Goal: Task Accomplishment & Management: Complete application form

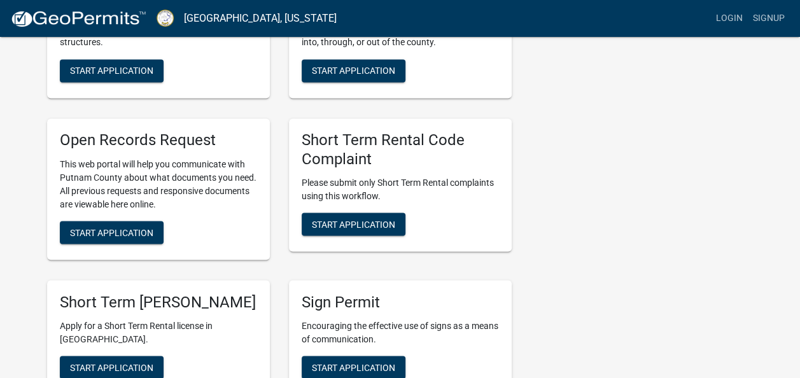
scroll to position [1146, 0]
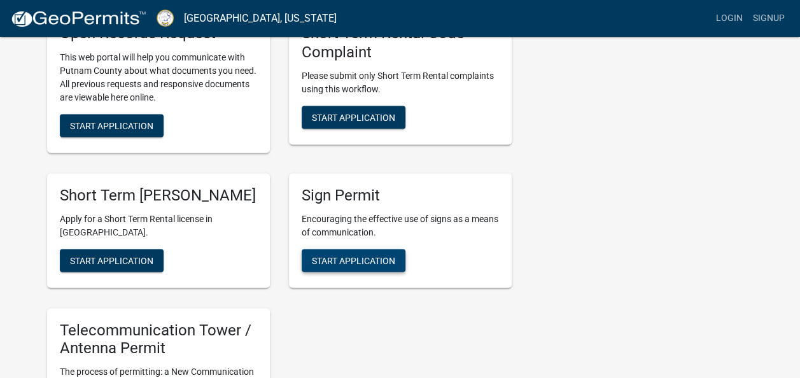
click at [381, 258] on span "Start Application" at bounding box center [353, 260] width 83 height 10
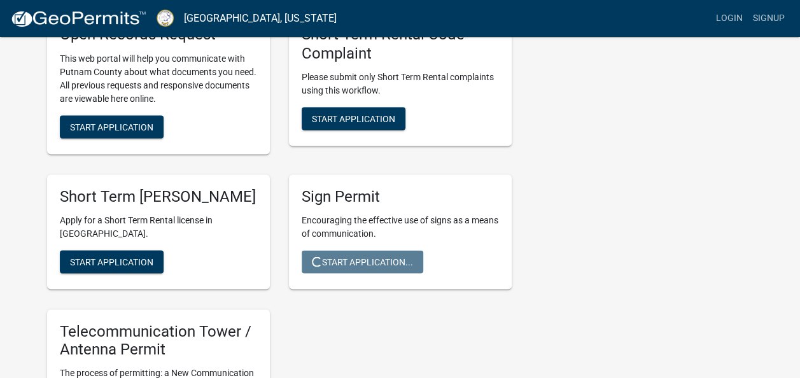
scroll to position [1082, 0]
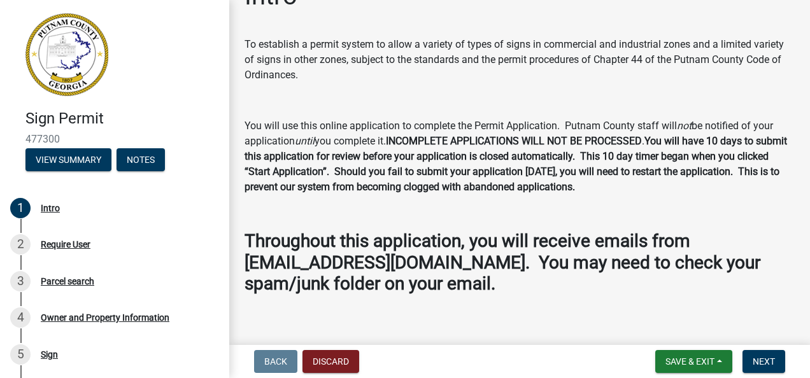
scroll to position [48, 0]
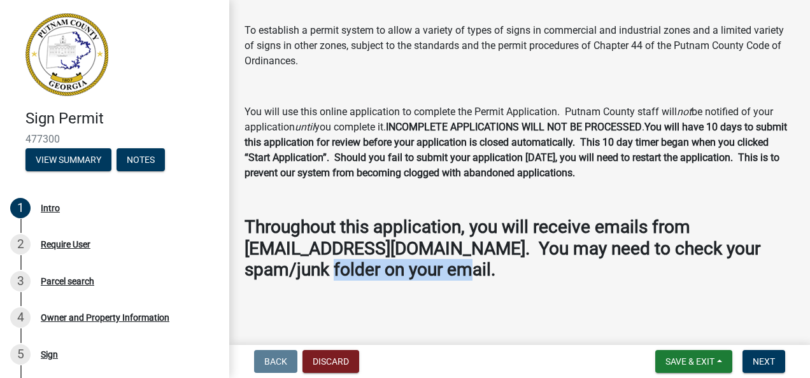
drag, startPoint x: 272, startPoint y: 259, endPoint x: 442, endPoint y: 275, distance: 171.4
click at [442, 275] on h3 "Throughout this application, you will receive emails from [EMAIL_ADDRESS][DOMAI…" at bounding box center [519, 248] width 550 height 64
drag, startPoint x: 442, startPoint y: 275, endPoint x: 498, endPoint y: 291, distance: 57.6
click at [497, 291] on div "Intro To establish a permit system to allow a variety of types of signs in comm…" at bounding box center [519, 135] width 569 height 336
click at [546, 303] on main "Intro To establish a permit system to allow a variety of types of signs in comm…" at bounding box center [519, 170] width 581 height 340
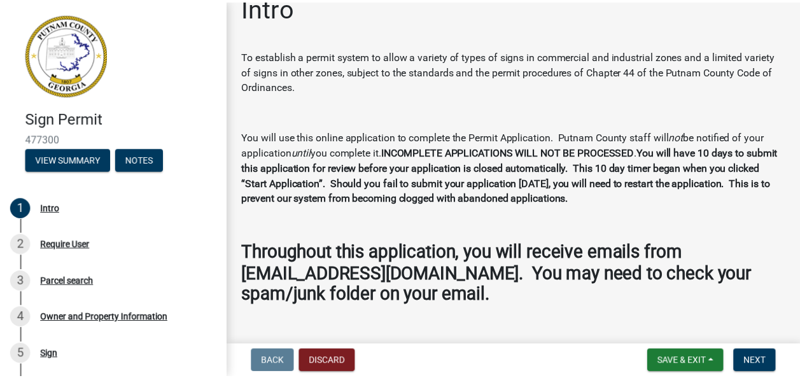
scroll to position [0, 0]
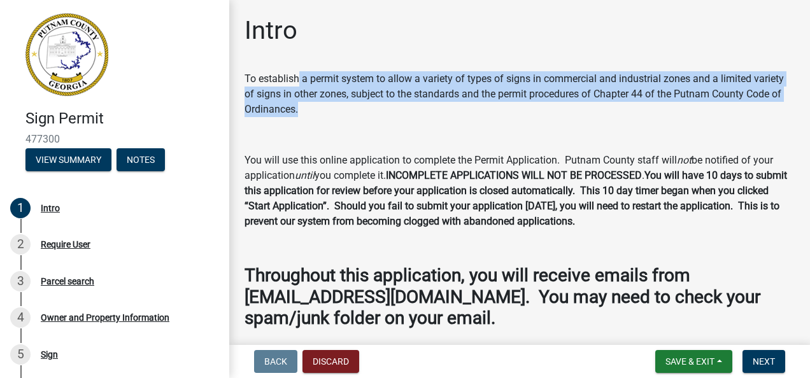
drag, startPoint x: 409, startPoint y: 71, endPoint x: 429, endPoint y: 108, distance: 41.6
click at [429, 108] on div "Intro To establish a permit system to allow a variety of types of signs in comm…" at bounding box center [519, 183] width 569 height 336
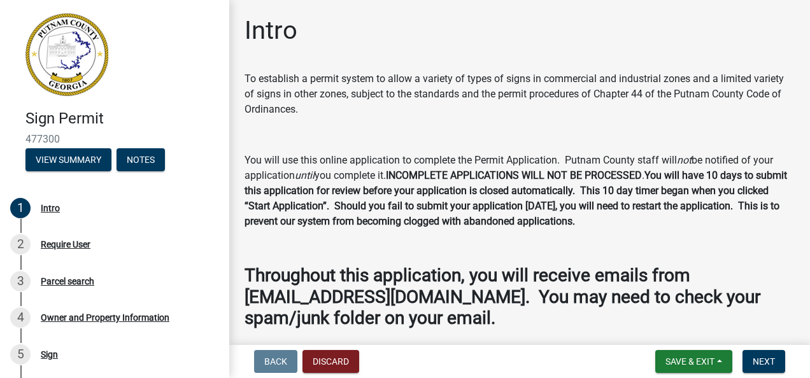
drag, startPoint x: 429, startPoint y: 108, endPoint x: 367, endPoint y: 163, distance: 83.4
click at [393, 166] on p "You will use this online application to complete the Permit Application. Putnam…" at bounding box center [519, 191] width 550 height 76
drag, startPoint x: 386, startPoint y: 161, endPoint x: 658, endPoint y: 217, distance: 277.0
click at [658, 217] on p "You will use this online application to complete the Permit Application. Putnam…" at bounding box center [519, 191] width 550 height 76
drag, startPoint x: 658, startPoint y: 217, endPoint x: 680, endPoint y: 248, distance: 37.8
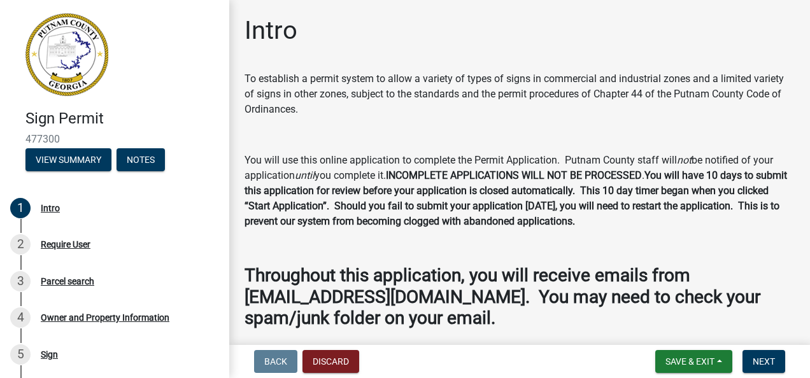
click at [698, 252] on p at bounding box center [519, 246] width 550 height 15
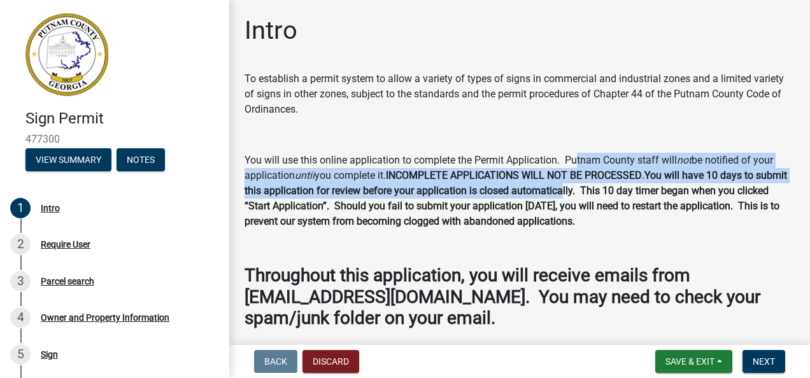
drag, startPoint x: 578, startPoint y: 158, endPoint x: 597, endPoint y: 192, distance: 39.3
click at [597, 192] on p "You will use this online application to complete the Permit Application. Putnam…" at bounding box center [519, 191] width 550 height 76
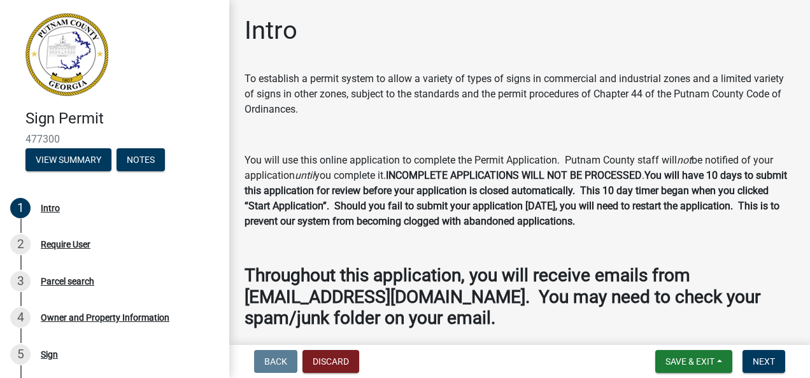
drag, startPoint x: 597, startPoint y: 192, endPoint x: 587, endPoint y: 234, distance: 43.2
click at [582, 234] on div "To establish a permit system to allow a variety of types of signs in commercial…" at bounding box center [519, 200] width 550 height 258
drag, startPoint x: 638, startPoint y: 191, endPoint x: 688, endPoint y: 215, distance: 55.2
click at [688, 215] on p "You will use this online application to complete the Permit Application. Putnam…" at bounding box center [519, 191] width 550 height 76
click at [465, 226] on strong "You will have 10 days to submit this application for review before your applica…" at bounding box center [515, 198] width 542 height 58
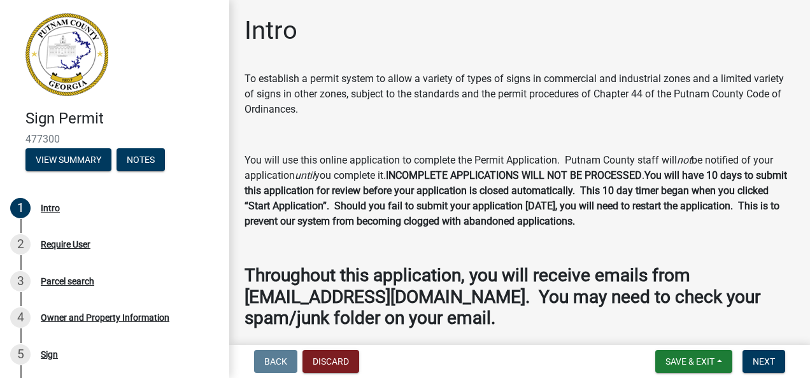
click at [428, 244] on p at bounding box center [519, 246] width 550 height 15
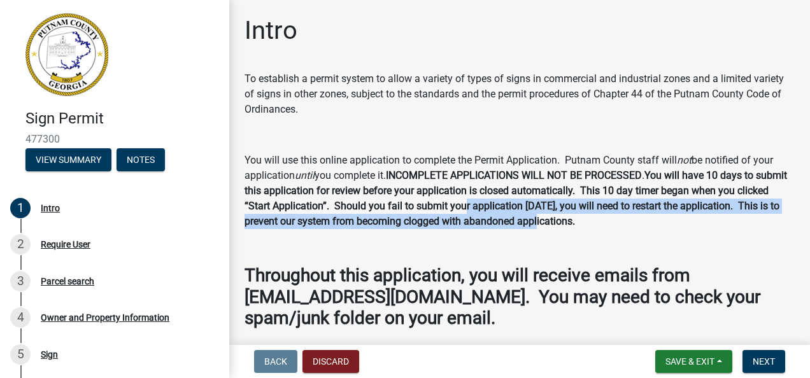
drag, startPoint x: 497, startPoint y: 205, endPoint x: 600, endPoint y: 220, distance: 104.3
click at [600, 220] on strong "You will have 10 days to submit this application for review before your applica…" at bounding box center [515, 198] width 542 height 58
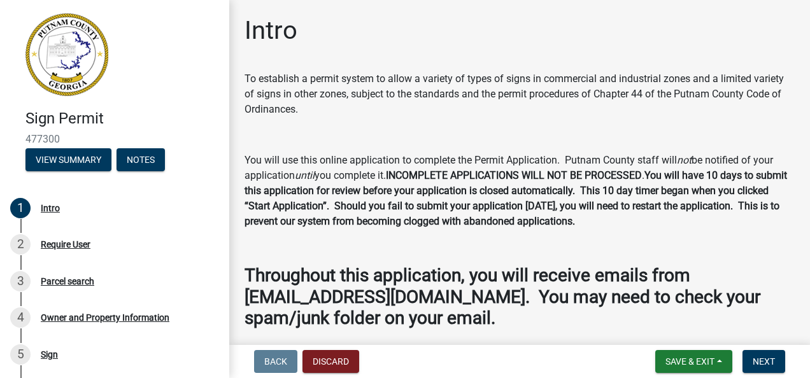
drag, startPoint x: 600, startPoint y: 220, endPoint x: 539, endPoint y: 253, distance: 69.0
click at [536, 257] on div "To establish a permit system to allow a variety of types of signs in commercial…" at bounding box center [519, 200] width 550 height 258
click at [771, 362] on span "Next" at bounding box center [764, 362] width 22 height 10
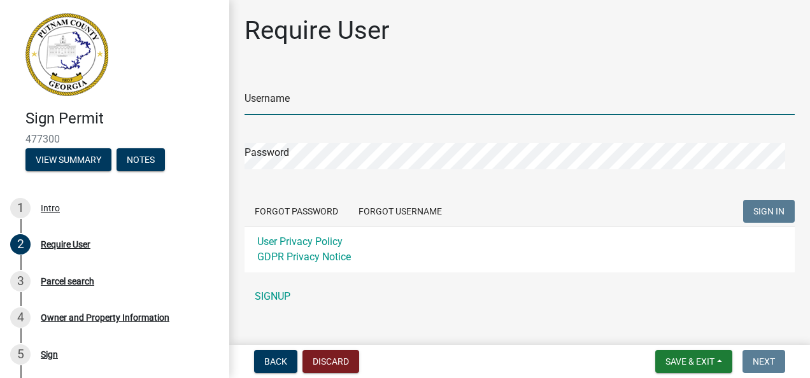
click at [358, 104] on input "Username" at bounding box center [519, 102] width 550 height 26
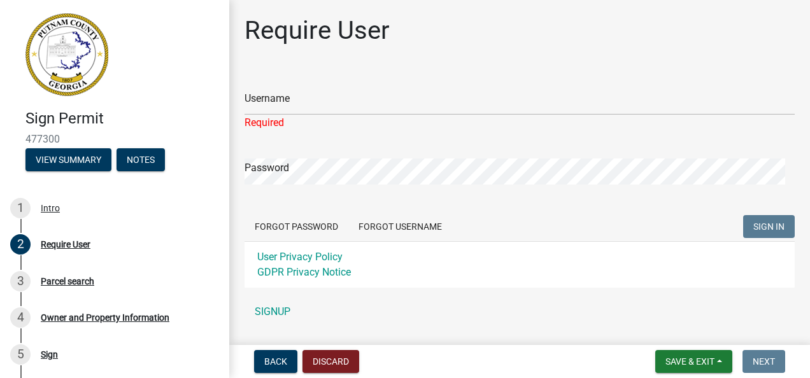
click at [270, 293] on div "Username Required Password Forgot Password Forgot Username SIGN IN User Privacy…" at bounding box center [519, 197] width 550 height 253
click at [281, 310] on link "SIGNUP" at bounding box center [519, 311] width 550 height 25
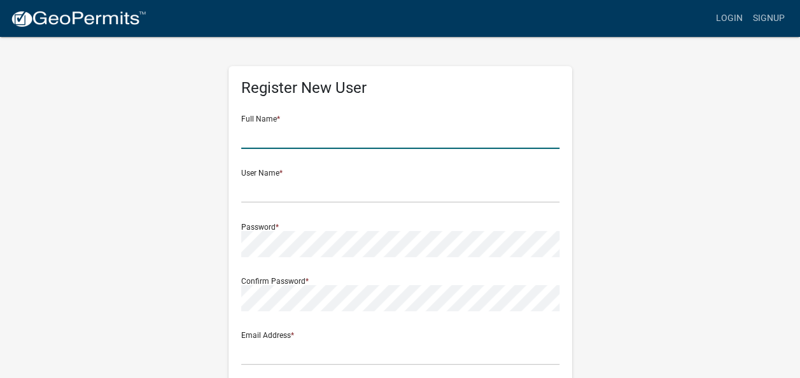
click at [309, 135] on input "text" at bounding box center [400, 136] width 318 height 26
type input "[PERSON_NAME]"
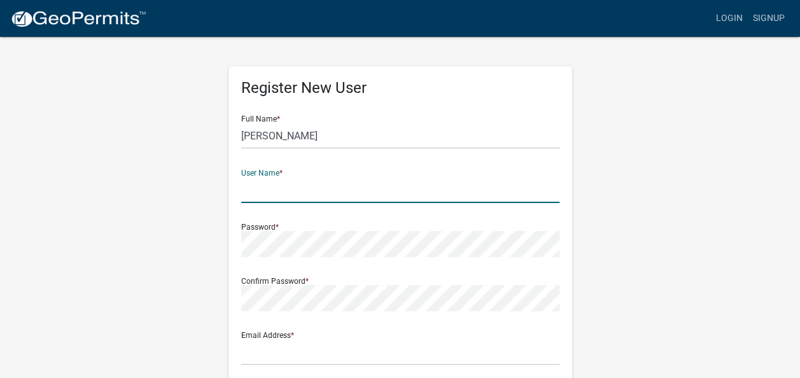
click at [522, 185] on input "text" at bounding box center [400, 190] width 318 height 26
type input "Dstew18"
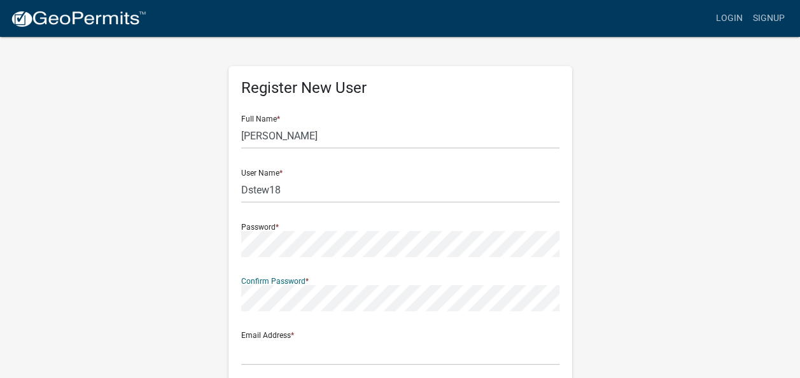
scroll to position [127, 0]
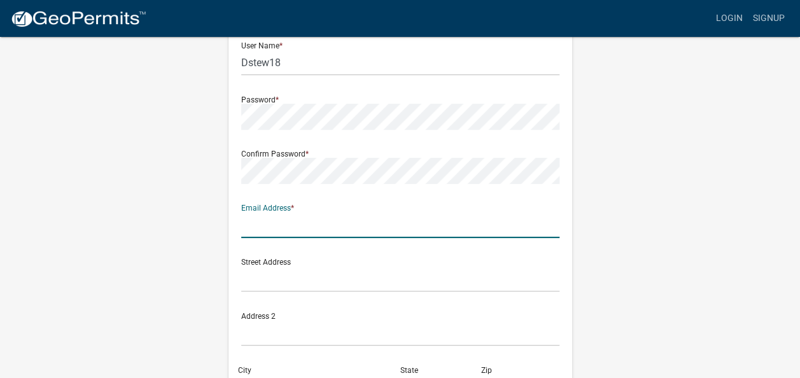
click at [292, 219] on input "text" at bounding box center [400, 225] width 318 height 26
type input "[PERSON_NAME][EMAIL_ADDRESS][PERSON_NAME][DOMAIN_NAME]"
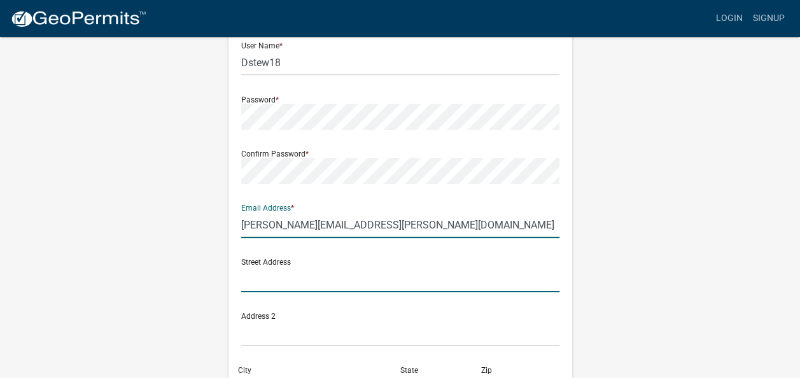
type input "[STREET_ADDRESS]"
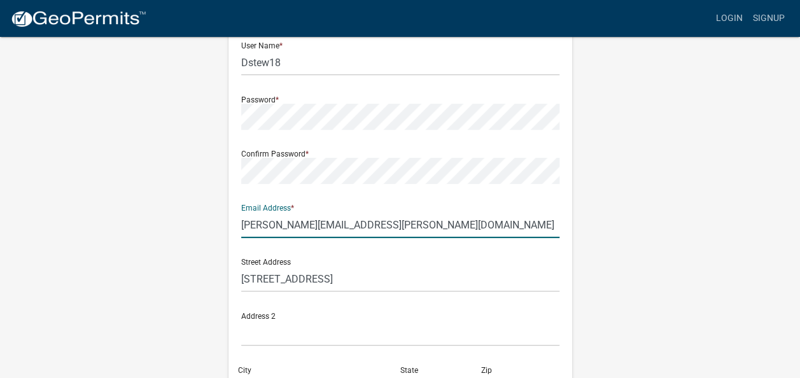
type input "[PERSON_NAME]"
type input "OH"
type input "45304"
type input "9374175173"
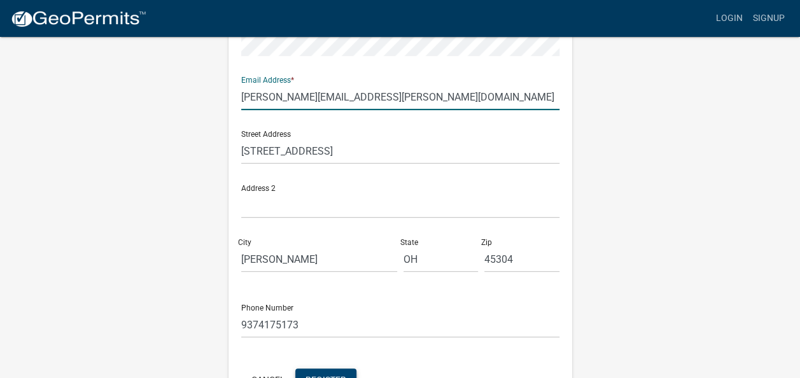
scroll to position [318, 0]
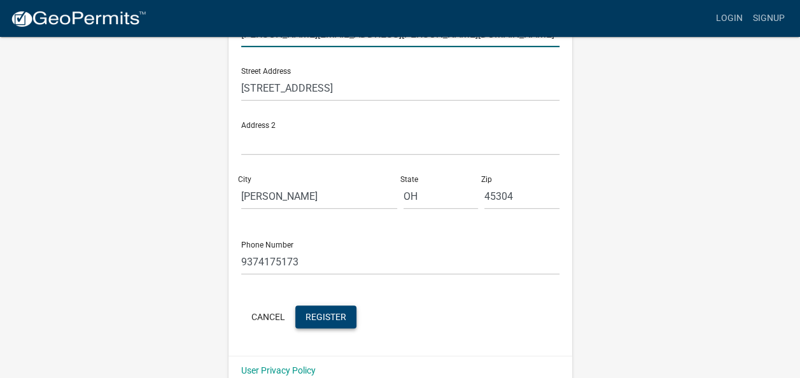
click at [336, 317] on span "Register" at bounding box center [326, 316] width 41 height 10
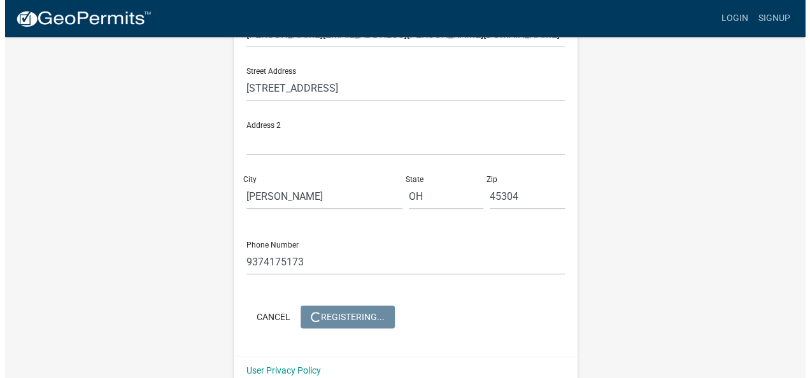
scroll to position [0, 0]
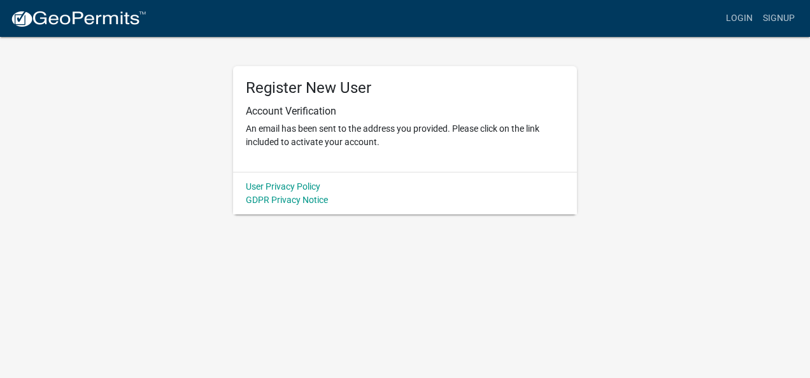
drag, startPoint x: 400, startPoint y: 143, endPoint x: 273, endPoint y: 131, distance: 127.3
click at [273, 131] on p "An email has been sent to the address you provided. Please click on the link in…" at bounding box center [405, 135] width 318 height 27
drag, startPoint x: 273, startPoint y: 131, endPoint x: 311, endPoint y: 122, distance: 39.4
click at [379, 171] on div "Register New User Account Verification An email has been sent to the address yo…" at bounding box center [405, 119] width 344 height 106
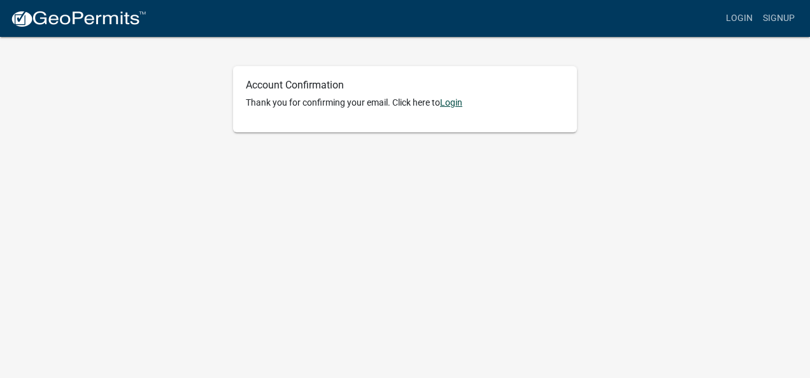
click at [457, 108] on link "Login" at bounding box center [451, 102] width 22 height 10
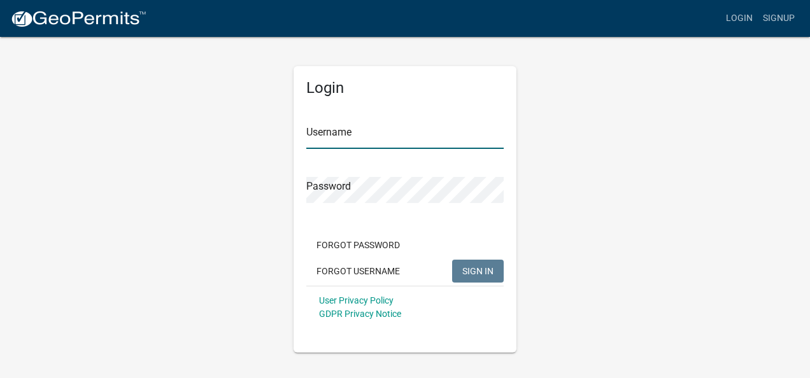
type input "Dstew18"
click at [388, 143] on input "Dstew18" at bounding box center [404, 136] width 197 height 26
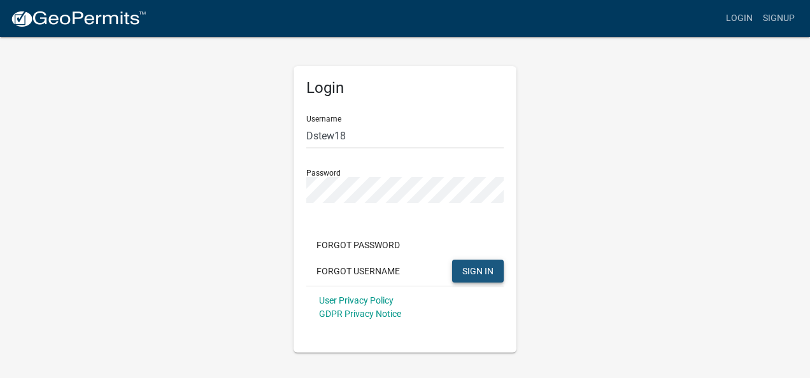
click at [470, 272] on span "SIGN IN" at bounding box center [477, 270] width 31 height 10
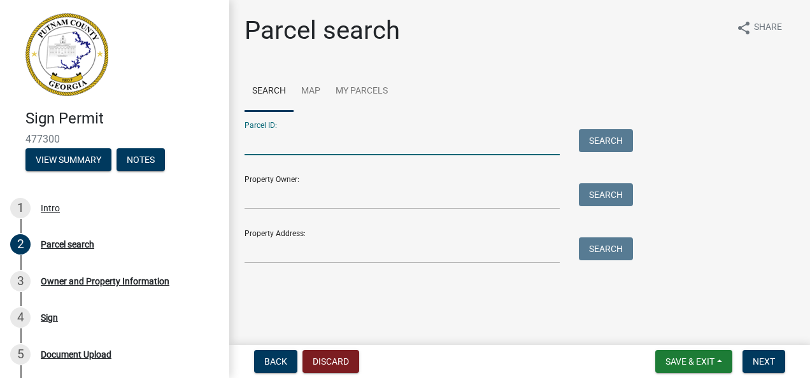
click at [280, 150] on input "Parcel ID:" at bounding box center [401, 142] width 315 height 26
paste input "061 026"
type input "061 026"
click at [628, 136] on button "Search" at bounding box center [606, 140] width 54 height 23
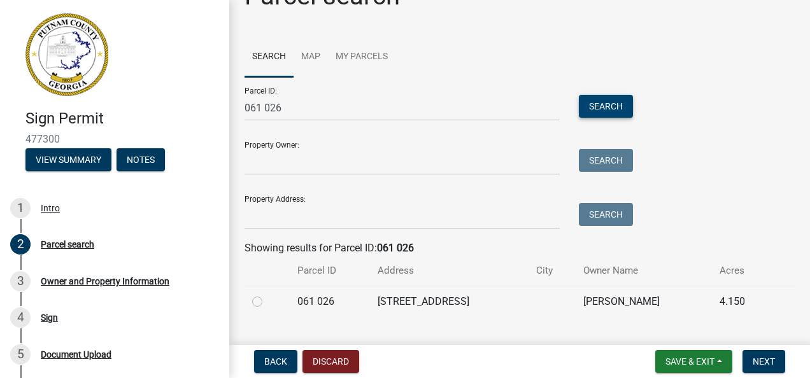
scroll to position [61, 0]
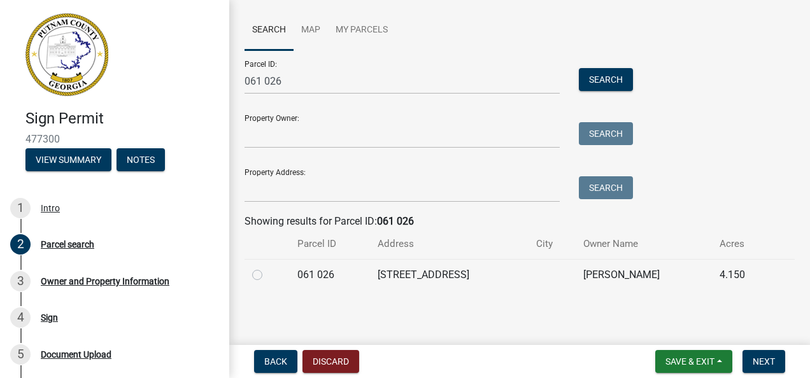
click at [267, 267] on label at bounding box center [267, 267] width 0 height 0
click at [267, 276] on 026 "radio" at bounding box center [271, 271] width 8 height 8
radio 026 "true"
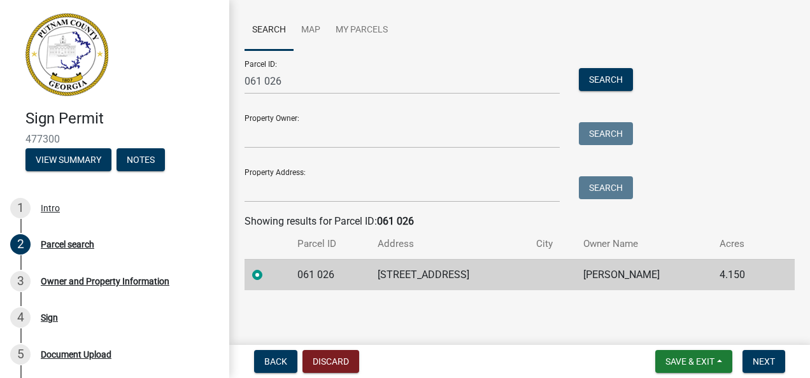
click at [637, 127] on div "Parcel ID: 061 026 Search Property Owner: Search Property Address: Search" at bounding box center [519, 126] width 550 height 152
click at [770, 362] on span "Next" at bounding box center [764, 362] width 22 height 10
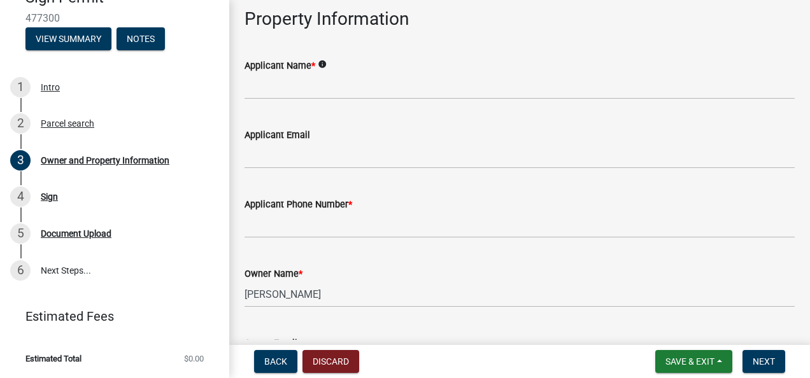
scroll to position [0, 0]
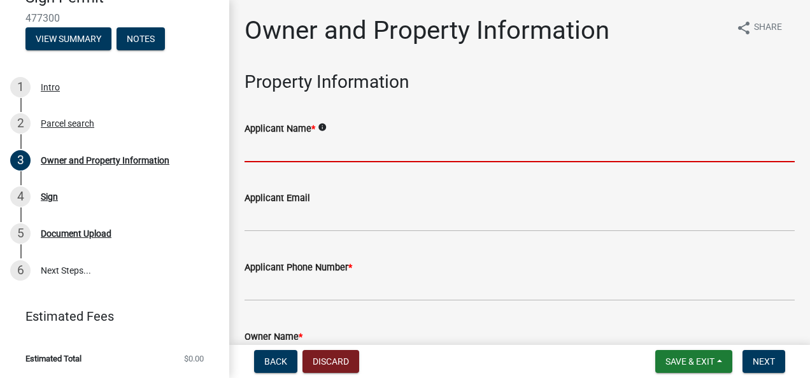
click at [315, 145] on input "Applicant Name *" at bounding box center [519, 149] width 550 height 26
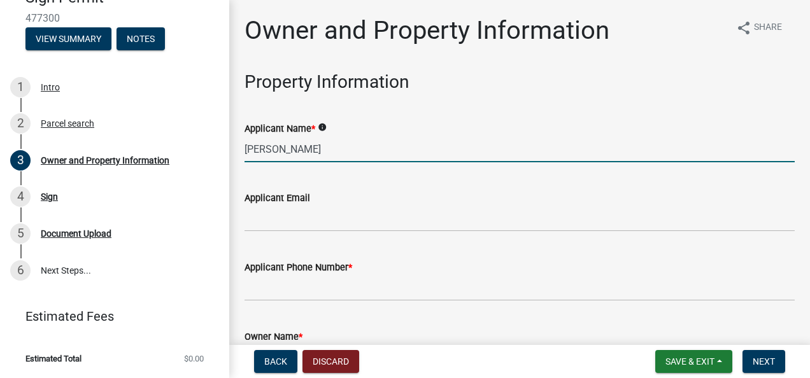
type input "[PERSON_NAME]"
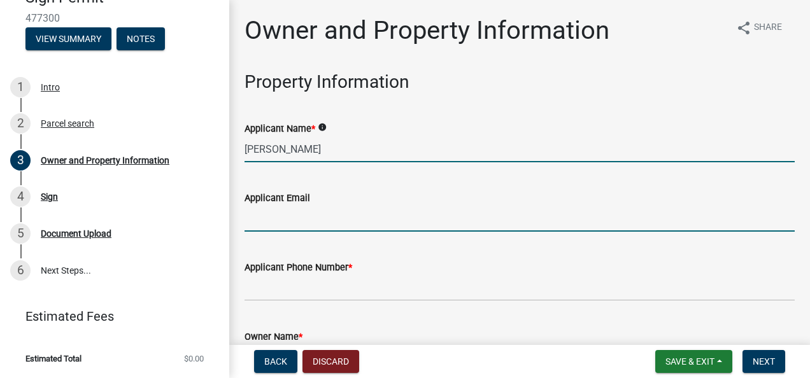
click at [288, 223] on input "Applicant Email" at bounding box center [519, 219] width 550 height 26
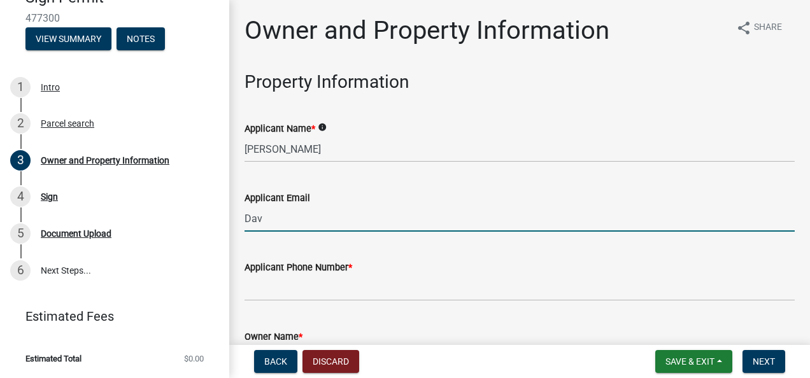
type input "[PERSON_NAME][EMAIL_ADDRESS][PERSON_NAME][DOMAIN_NAME]"
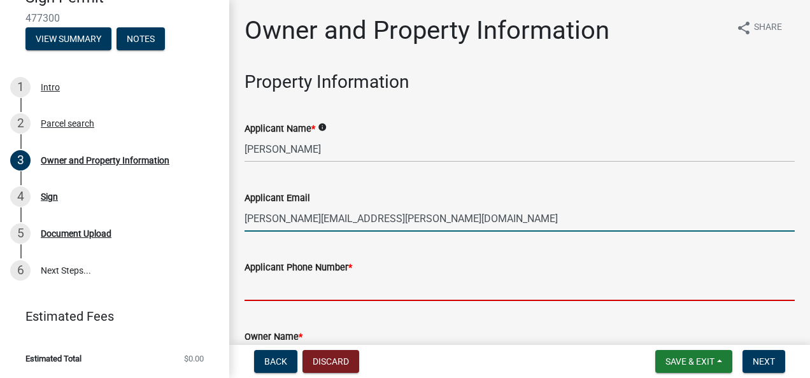
type input "9374175173"
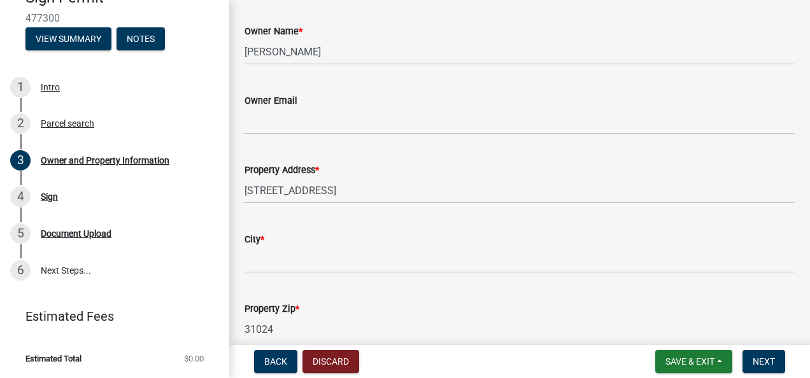
scroll to position [318, 0]
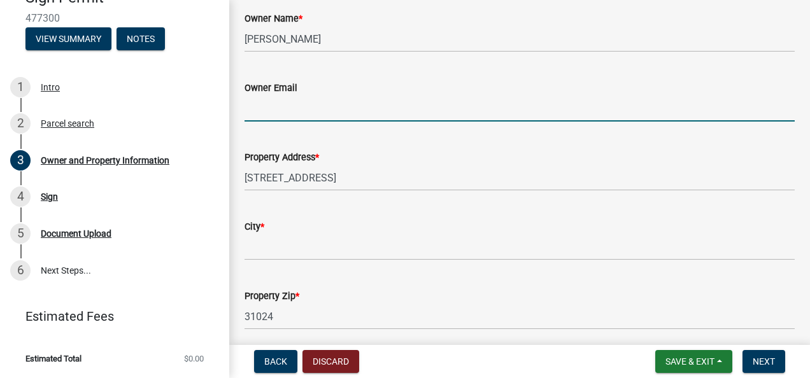
click at [367, 120] on input "Owner Email" at bounding box center [519, 109] width 550 height 26
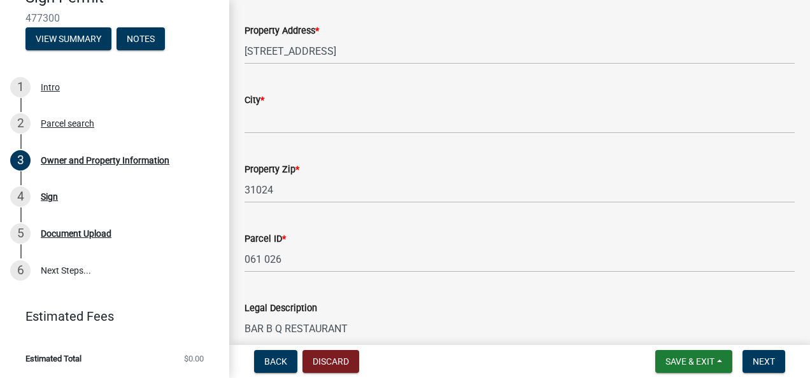
scroll to position [446, 0]
type input "N/A"
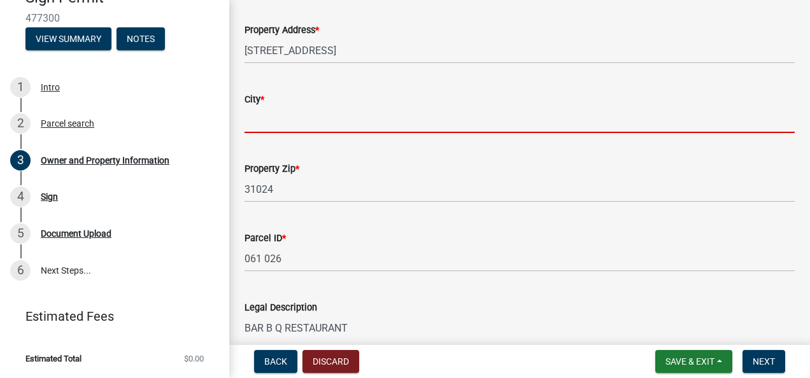
click at [376, 119] on form "City *" at bounding box center [519, 112] width 550 height 41
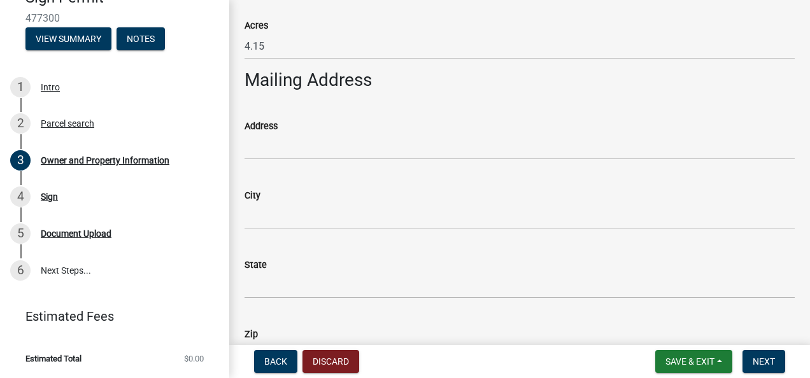
type input "Eatonton"
click at [289, 133] on div "Address" at bounding box center [519, 125] width 550 height 15
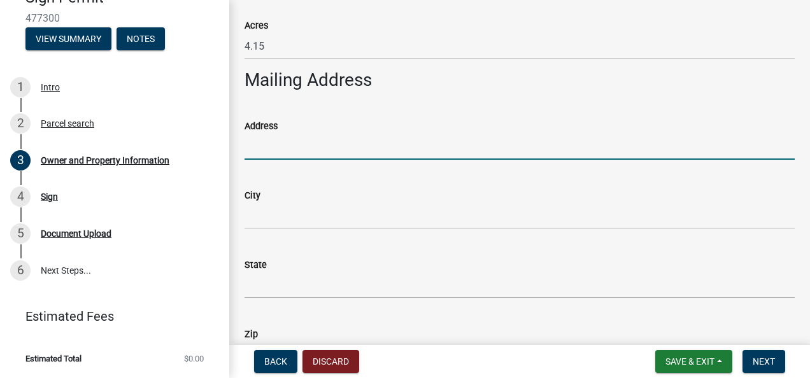
click at [279, 148] on input "Address" at bounding box center [519, 147] width 550 height 26
type input "100 Friendship Road"
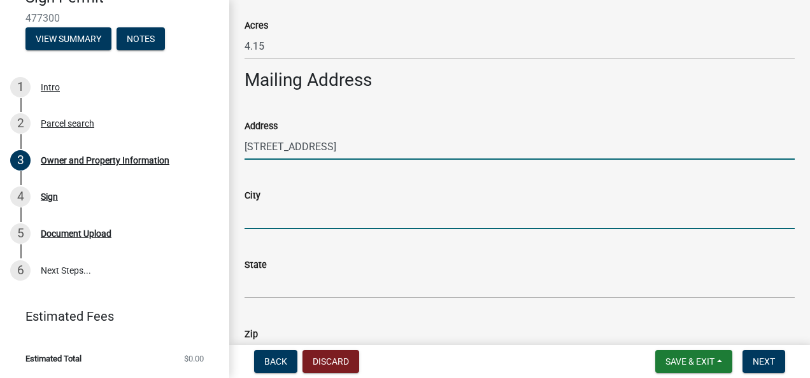
click at [267, 214] on input "City" at bounding box center [519, 216] width 550 height 26
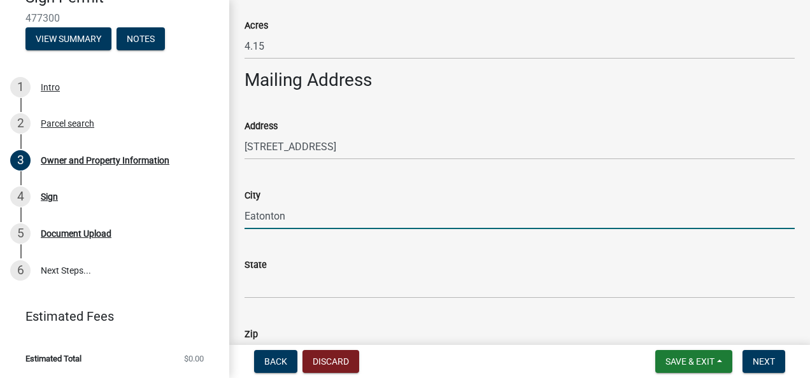
type input "Eatonton"
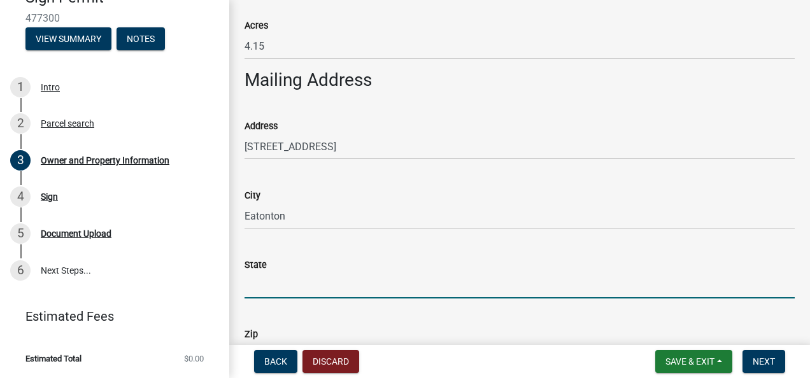
click at [266, 292] on input "State" at bounding box center [519, 285] width 550 height 26
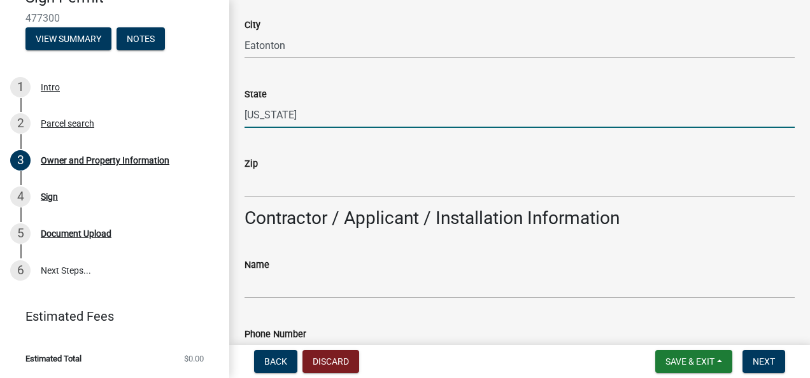
scroll to position [1003, 0]
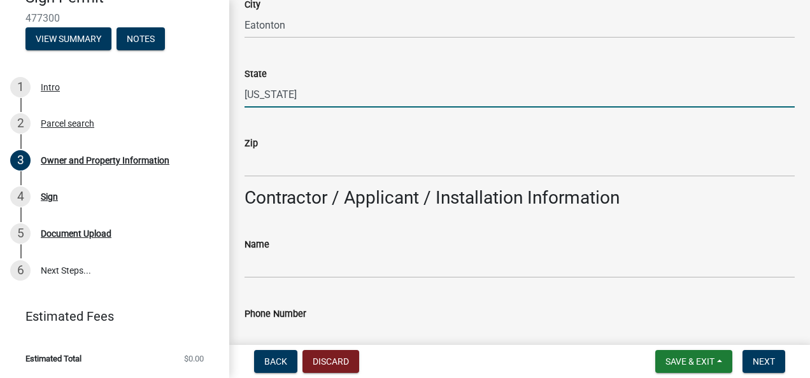
type input "Georgia"
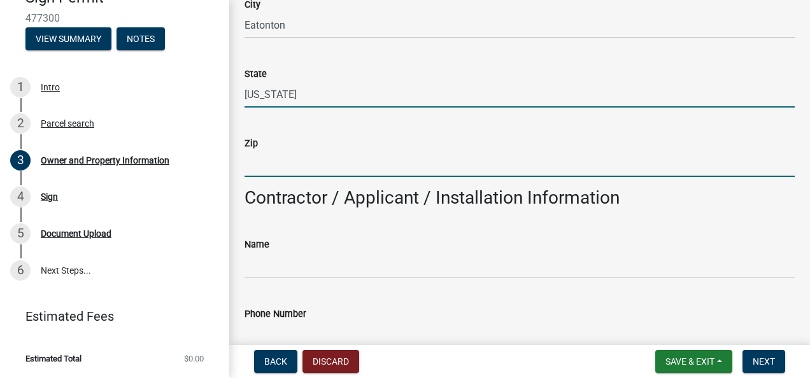
click at [309, 164] on input "Zip" at bounding box center [519, 164] width 550 height 26
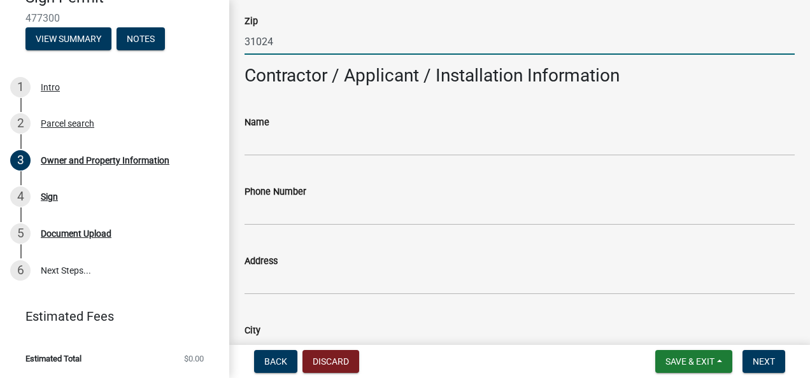
scroll to position [1131, 0]
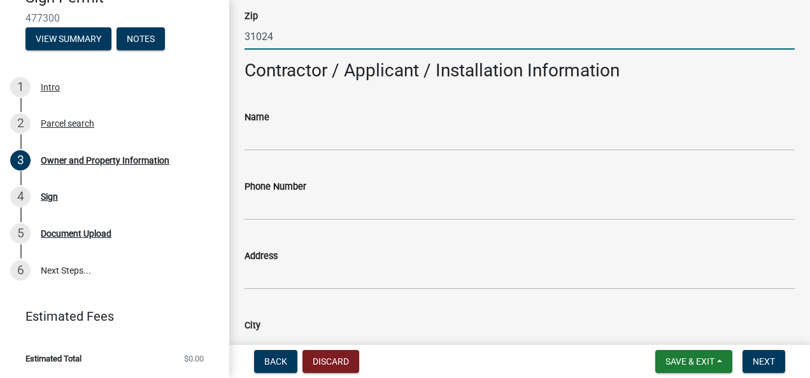
type input "31024"
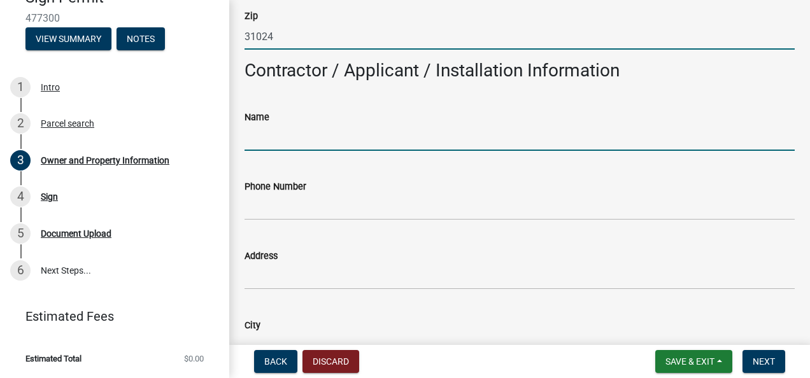
click at [317, 138] on input "Name" at bounding box center [519, 138] width 550 height 26
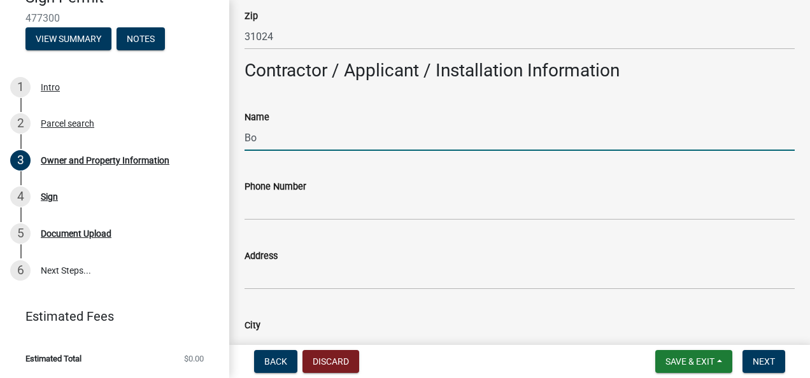
type input "B"
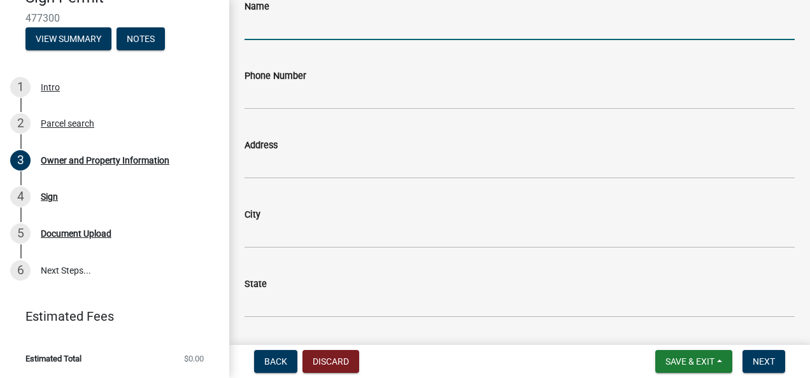
scroll to position [1194, 0]
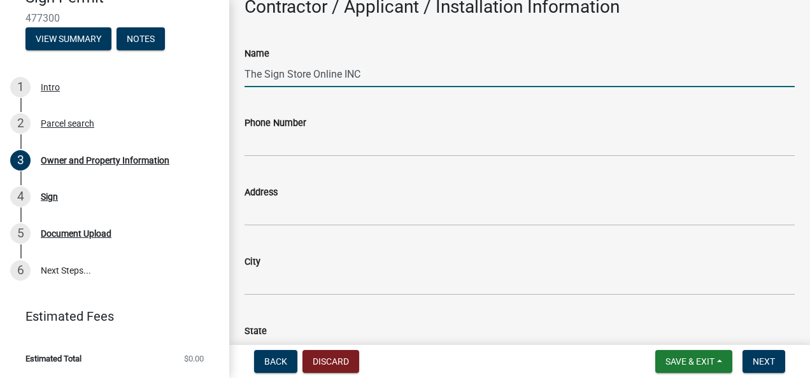
type input "The Sign Store Online INC"
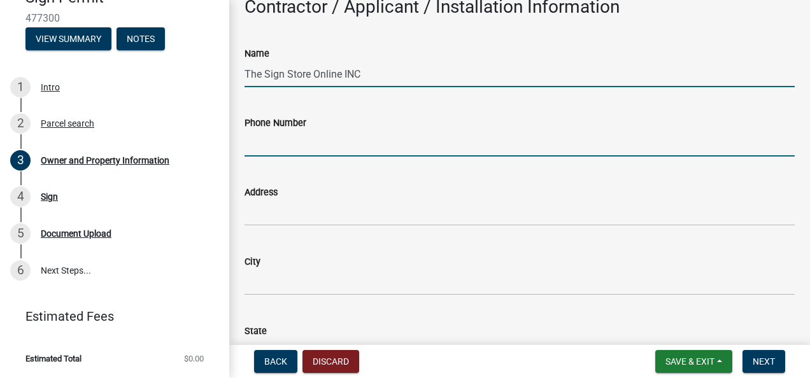
click at [316, 149] on input "Phone Number" at bounding box center [519, 144] width 550 height 26
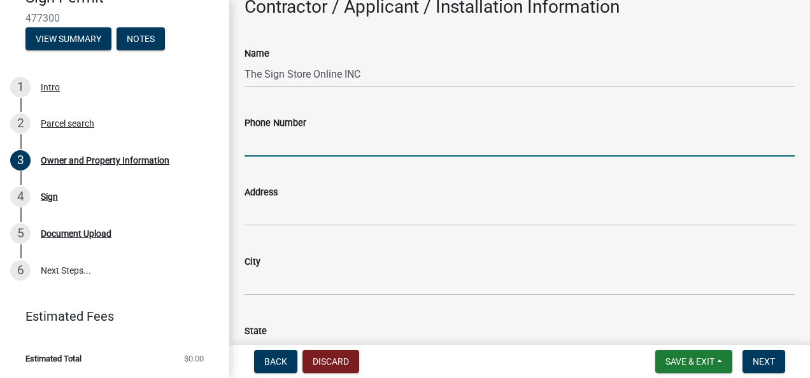
paste input "478-595-8769"
type input "478-595-8769"
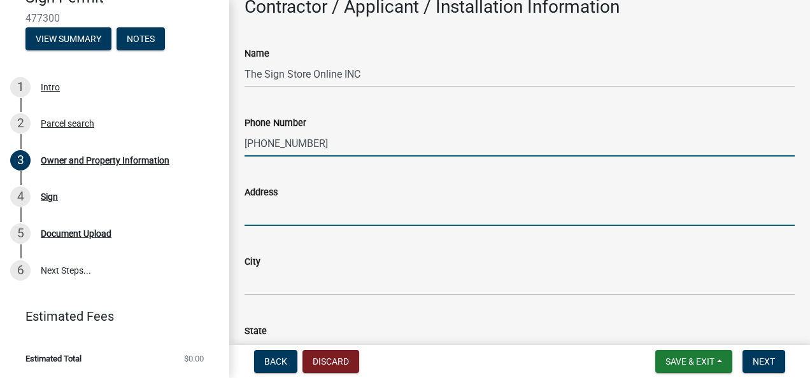
click at [288, 211] on input "Address" at bounding box center [519, 213] width 550 height 26
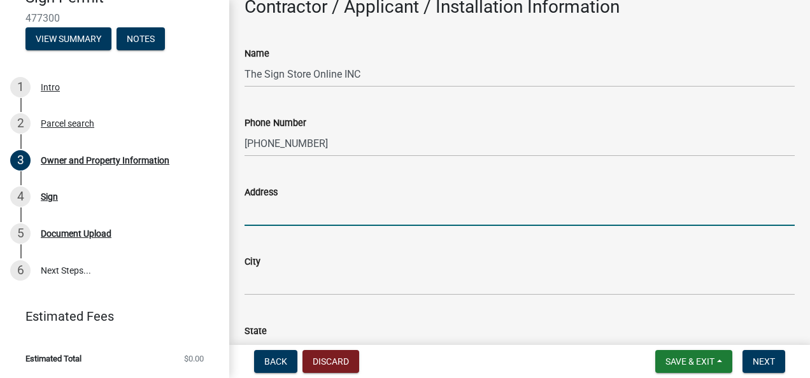
paste input "1836 Broadway, Macon, GA 31201"
type input "1836 Broadway"
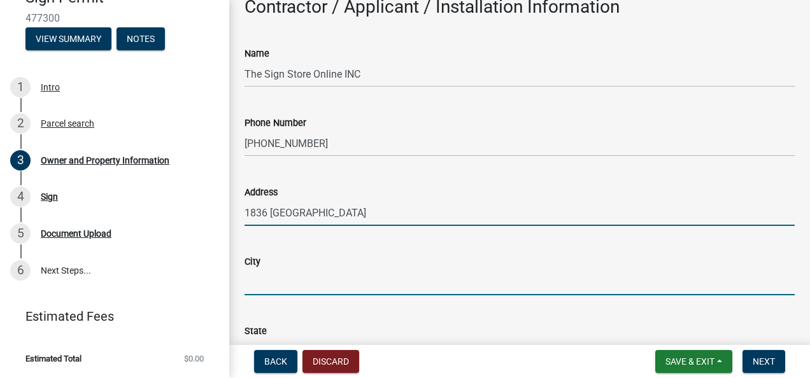
click at [255, 281] on input "City" at bounding box center [519, 282] width 550 height 26
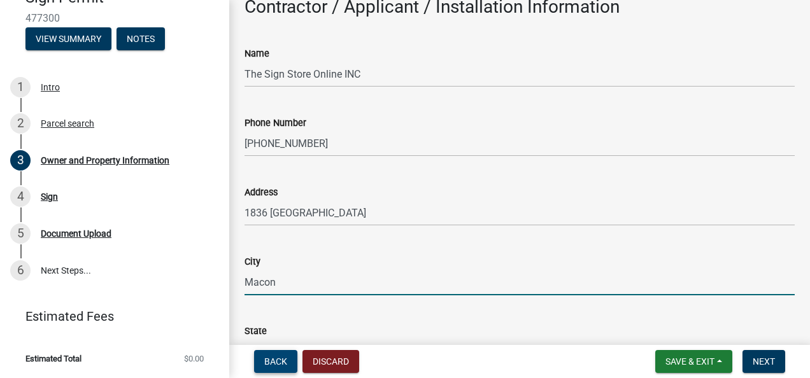
scroll to position [1258, 0]
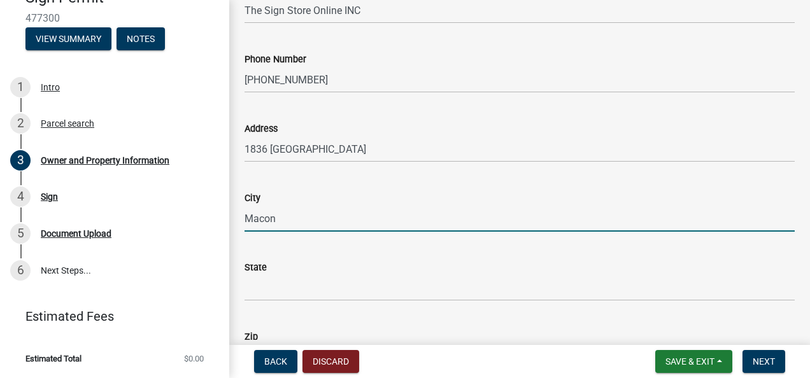
type input "Macon"
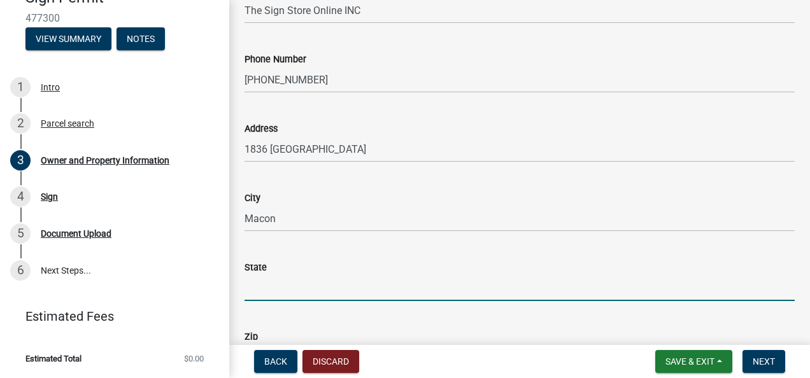
click at [272, 285] on input "State" at bounding box center [519, 288] width 550 height 26
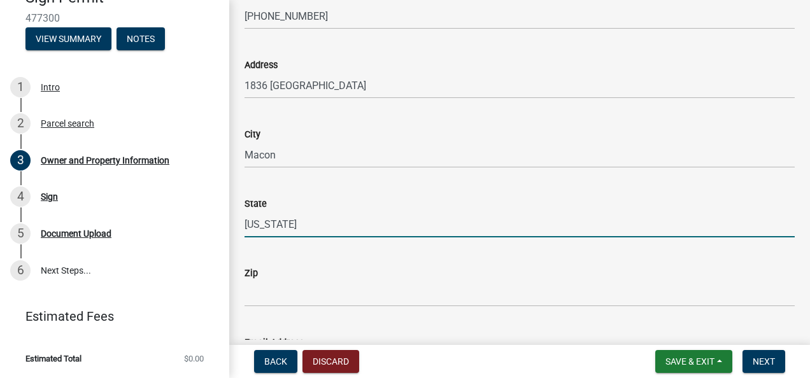
type input "Georgia"
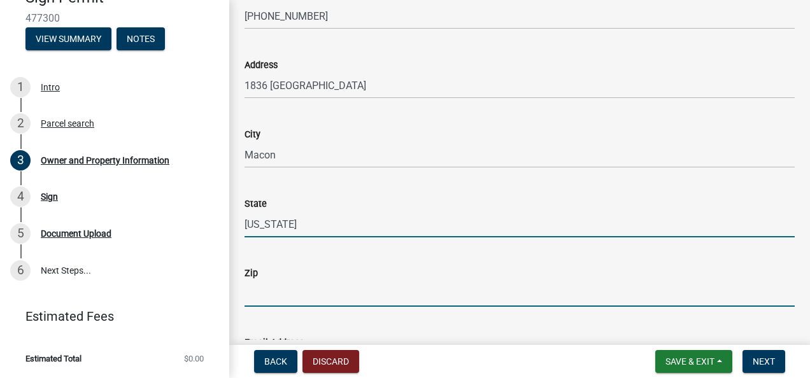
click at [257, 301] on input "Zip" at bounding box center [519, 294] width 550 height 26
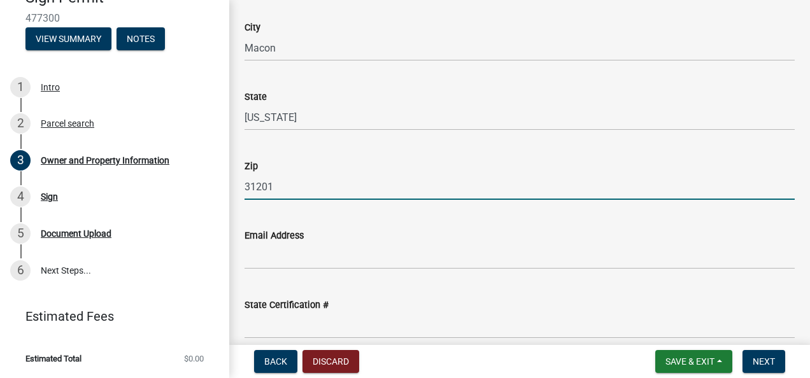
scroll to position [1449, 0]
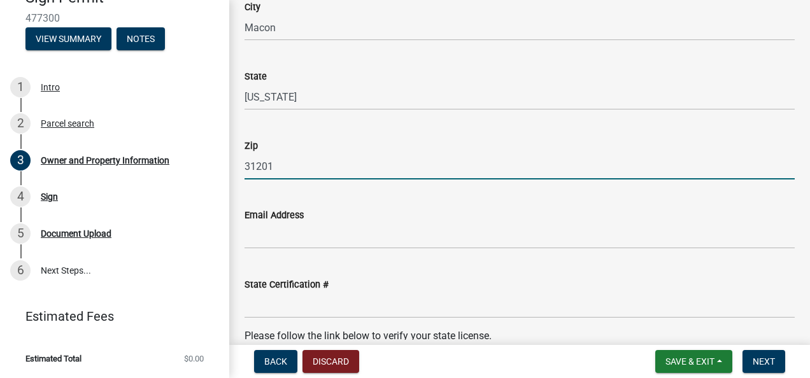
type input "31201"
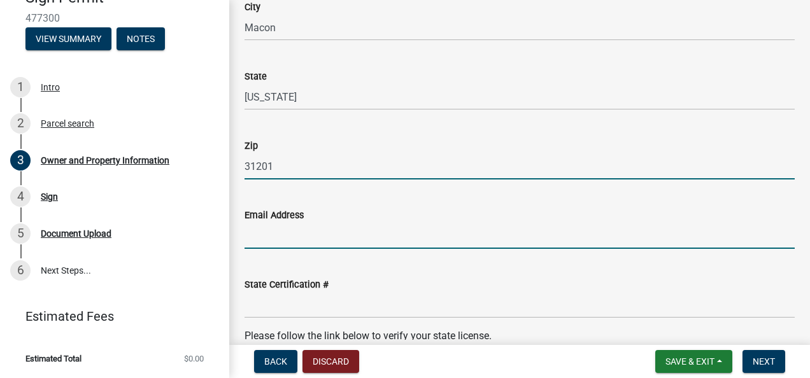
click at [297, 242] on input "Email Address" at bounding box center [519, 236] width 550 height 26
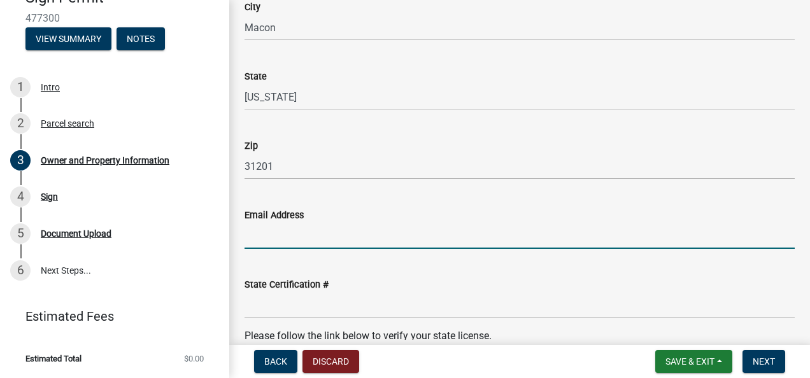
paste input "bobby@signstoremacon.com"
type input "bobby@signstoremacon.com"
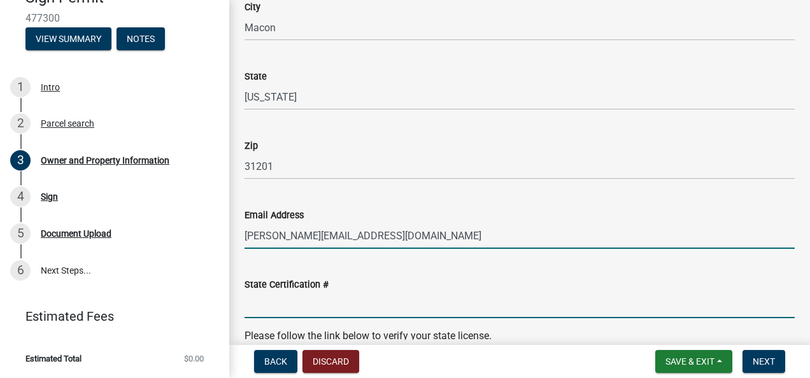
click at [270, 302] on input "State Certification #" at bounding box center [519, 305] width 550 height 26
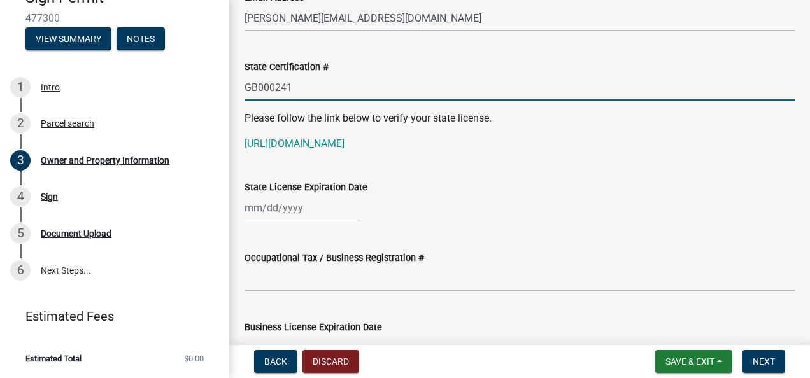
scroll to position [1704, 0]
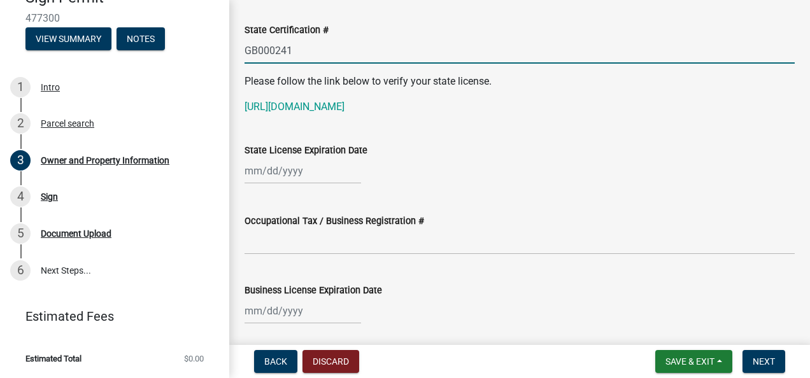
type input "GB000241"
click at [250, 171] on div at bounding box center [302, 171] width 117 height 26
select select "9"
select select "2025"
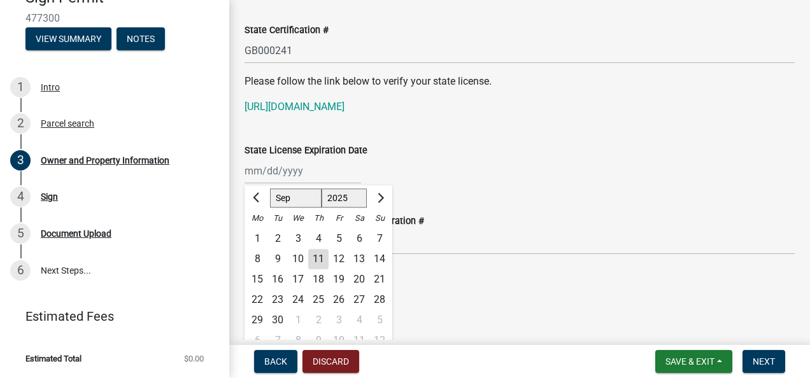
click at [304, 199] on select "Jan Feb Mar Apr May Jun Jul Aug Sep Oct Nov Dec" at bounding box center [296, 197] width 52 height 19
select select "3"
click at [270, 188] on select "Jan Feb Mar Apr May Jun Jul Aug Sep Oct Nov Dec" at bounding box center [296, 197] width 52 height 19
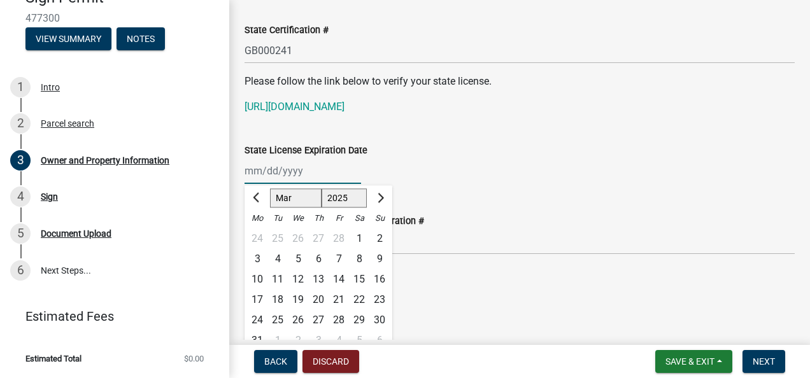
click at [353, 192] on select "1525 1526 1527 1528 1529 1530 1531 1532 1533 1534 1535 1536 1537 1538 1539 1540…" at bounding box center [345, 197] width 46 height 19
select select "2026"
click at [322, 188] on select "1525 1526 1527 1528 1529 1530 1531 1532 1533 1534 1535 1536 1537 1538 1539 1540…" at bounding box center [345, 197] width 46 height 19
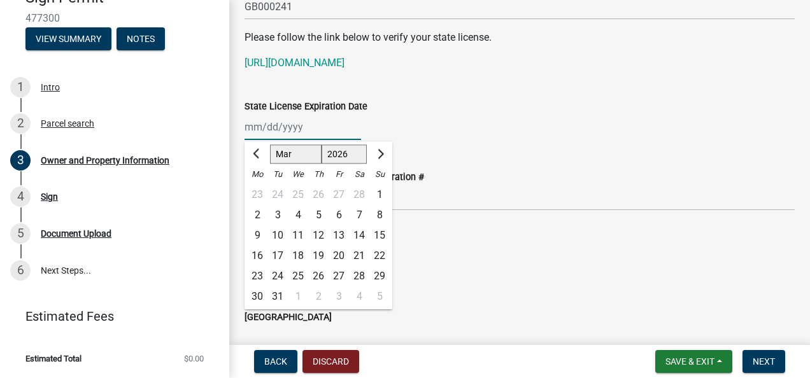
scroll to position [1767, 0]
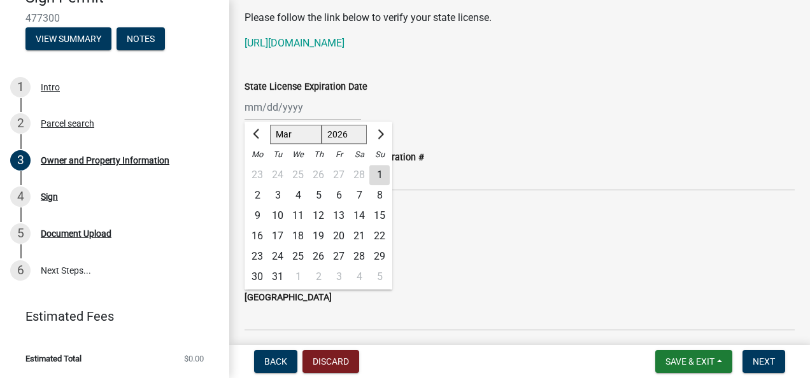
click at [278, 272] on div "31" at bounding box center [277, 277] width 20 height 20
type input "03/31/2026"
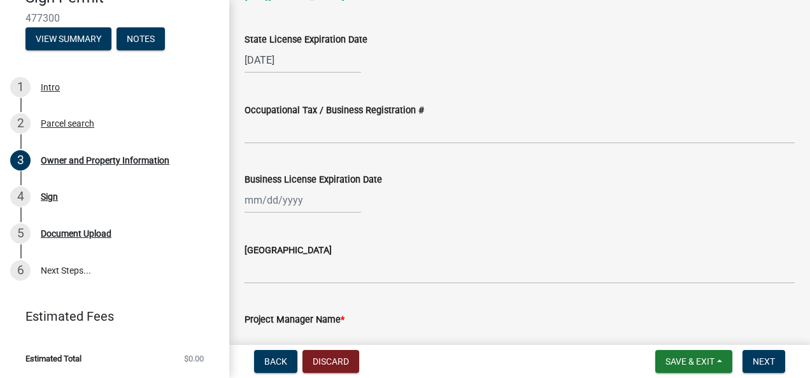
scroll to position [1831, 0]
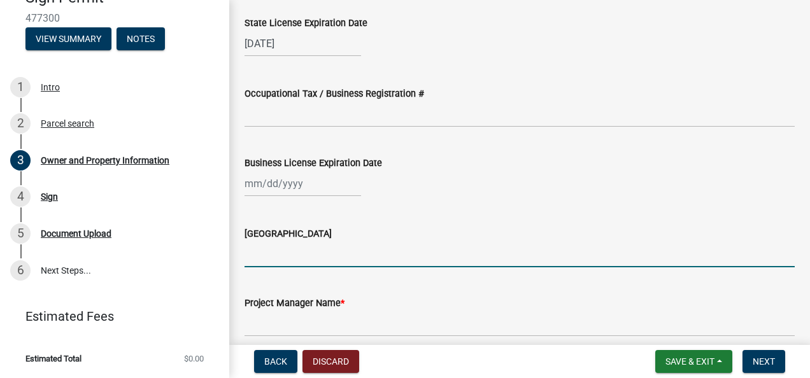
click at [296, 250] on input "Issuing County" at bounding box center [519, 254] width 550 height 26
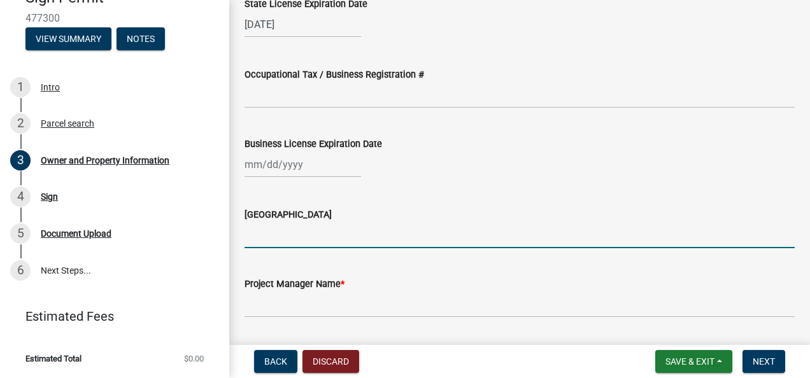
scroll to position [1767, 0]
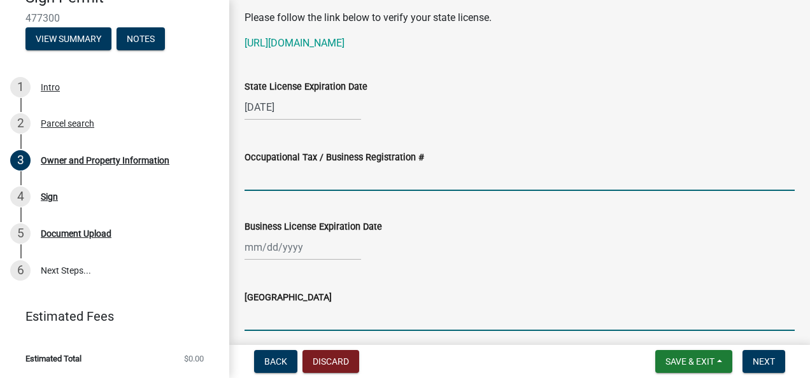
click at [333, 179] on input "Occupational Tax / Business Registration #" at bounding box center [519, 178] width 550 height 26
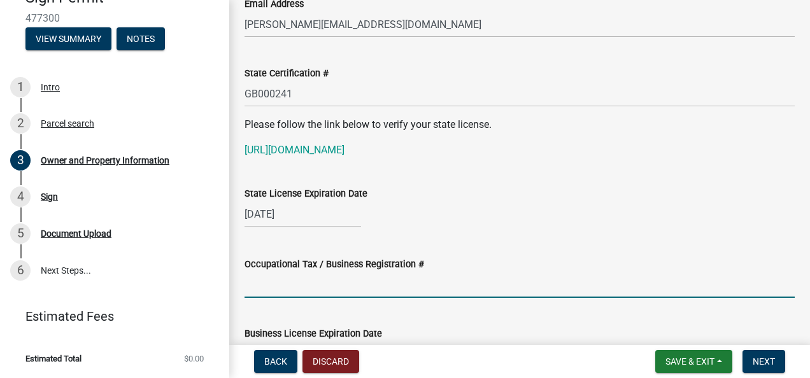
scroll to position [1640, 0]
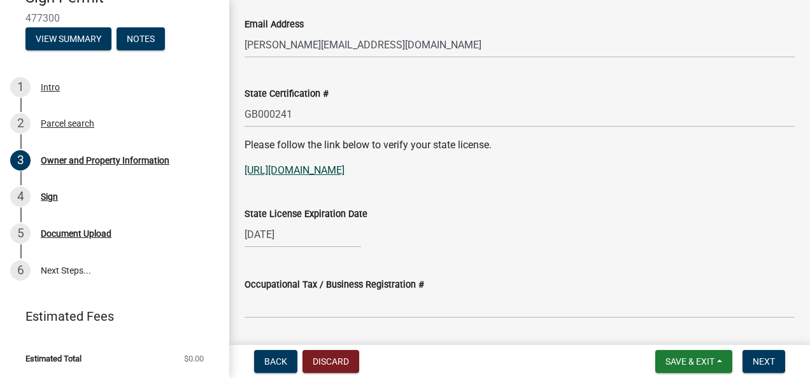
click at [309, 172] on link "https://verify.sos.ga.gov/verification/" at bounding box center [294, 170] width 100 height 12
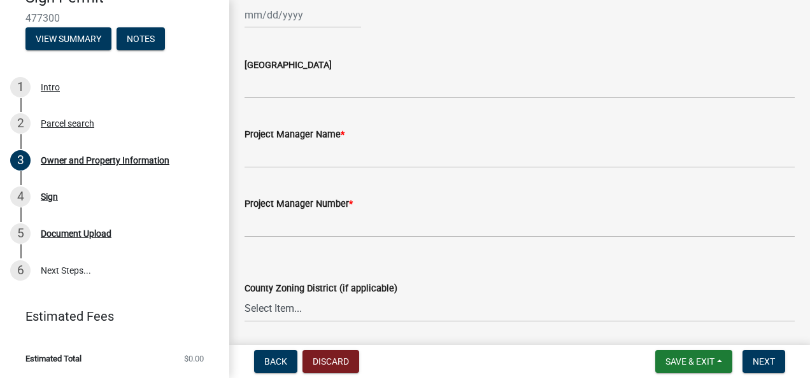
scroll to position [1983, 0]
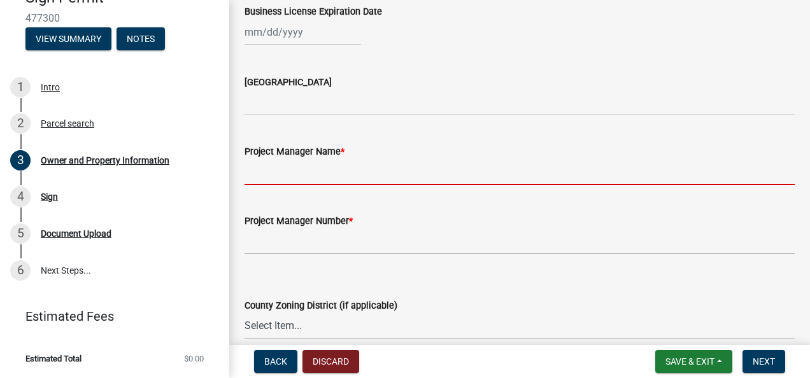
click at [306, 177] on input "Project Manager Name *" at bounding box center [519, 172] width 550 height 26
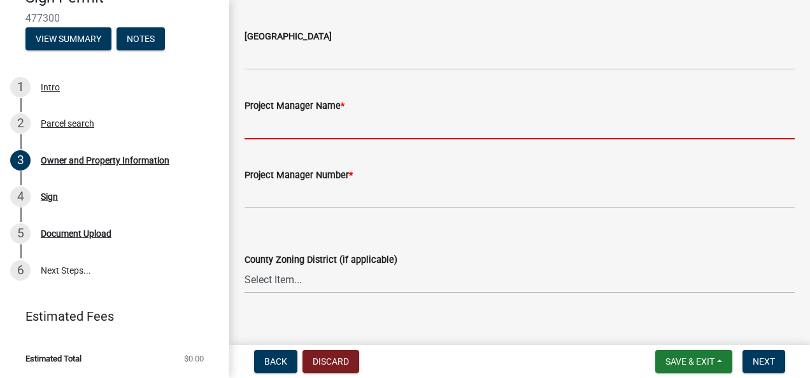
scroll to position [2046, 0]
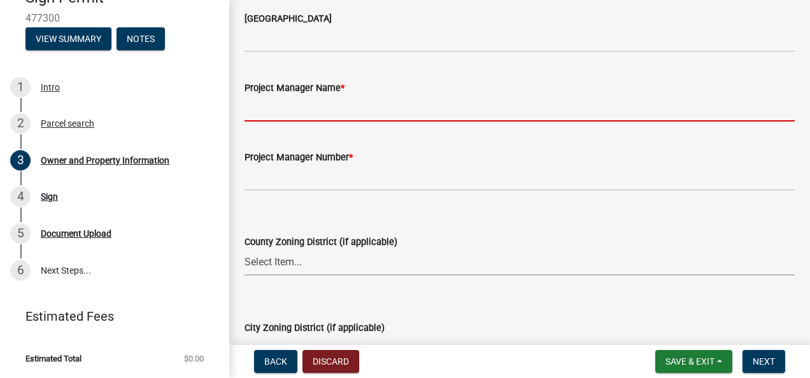
click at [310, 260] on div "County Zoning District (if applicable) Select Item... AG-1 R-1R R-1 R-2 MHP RM-…" at bounding box center [519, 254] width 550 height 41
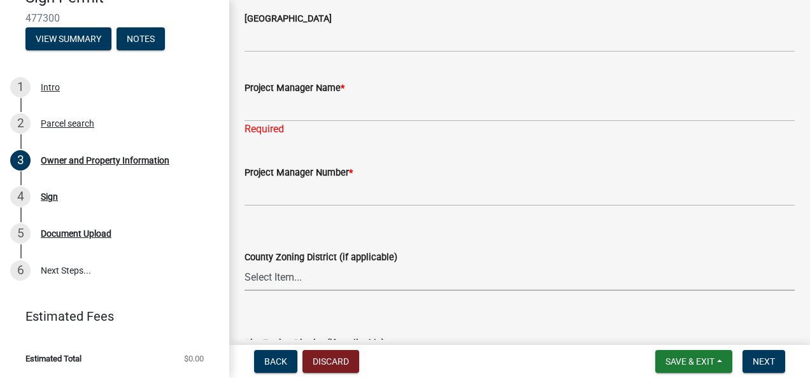
click at [317, 281] on select "Select Item... AG-1 R-1R R-1 R-2 MHP RM-1 RM-3 C-1 C-2 I-M PUD N/A" at bounding box center [519, 278] width 550 height 26
click at [244, 265] on select "Select Item... AG-1 R-1R R-1 R-2 MHP RM-1 RM-3 C-1 C-2 I-M PUD N/A" at bounding box center [519, 278] width 550 height 26
select select "f4eb9ee2-6b8f-4da7-b592-2250adcfd97c"
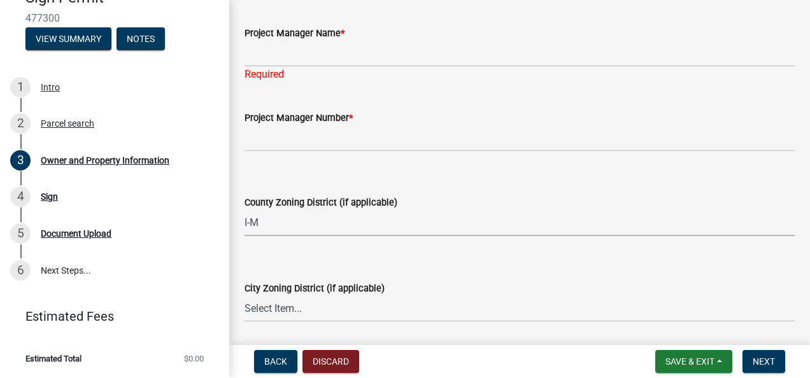
scroll to position [2174, 0]
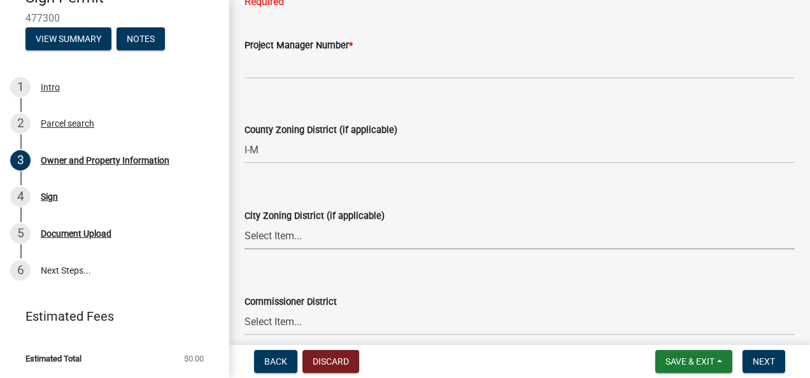
click at [307, 235] on select "Select Item... A-1 A-2 R-1 R-2 R-3 R-4 MHP C-1 C-2 I-1 I-2 DB FH H-P N/A" at bounding box center [519, 236] width 550 height 26
click at [308, 250] on wm-data-entity-input "City Zoning District (if applicable) Select Item... A-1 A-2 R-1 R-2 R-3 R-4 MHP…" at bounding box center [519, 218] width 550 height 86
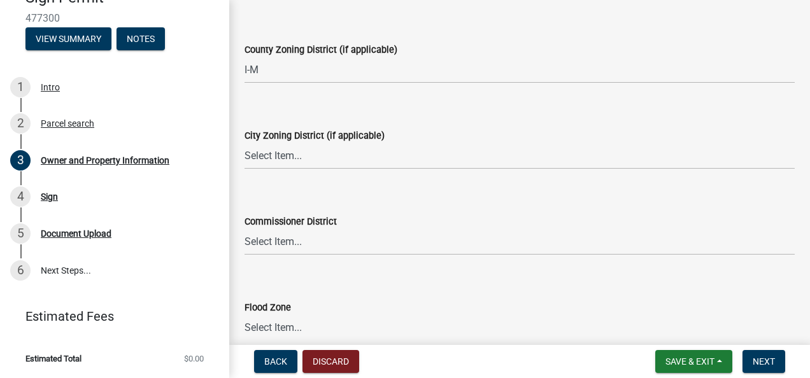
scroll to position [2316, 0]
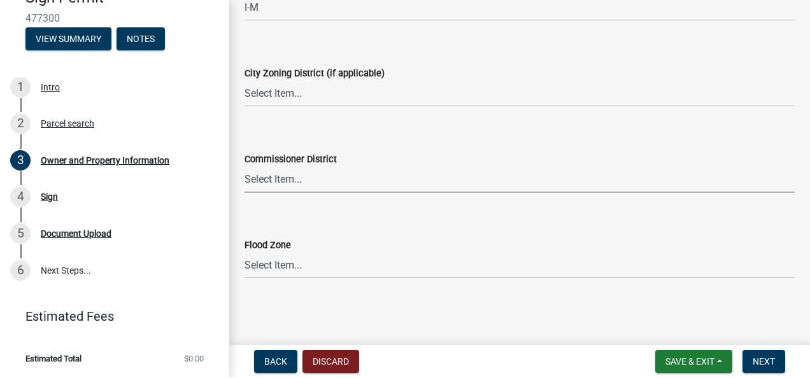
click at [283, 181] on select "Select Item... District 1 District 2 District 3 District 4" at bounding box center [519, 180] width 550 height 26
drag, startPoint x: 283, startPoint y: 181, endPoint x: 292, endPoint y: 189, distance: 12.2
click at [283, 181] on select "Select Item... District 1 District 2 District 3 District 4" at bounding box center [519, 180] width 550 height 26
click at [306, 182] on select "Select Item... District 1 District 2 District 3 District 4" at bounding box center [519, 180] width 550 height 26
click at [244, 167] on select "Select Item... District 1 District 2 District 3 District 4" at bounding box center [519, 180] width 550 height 26
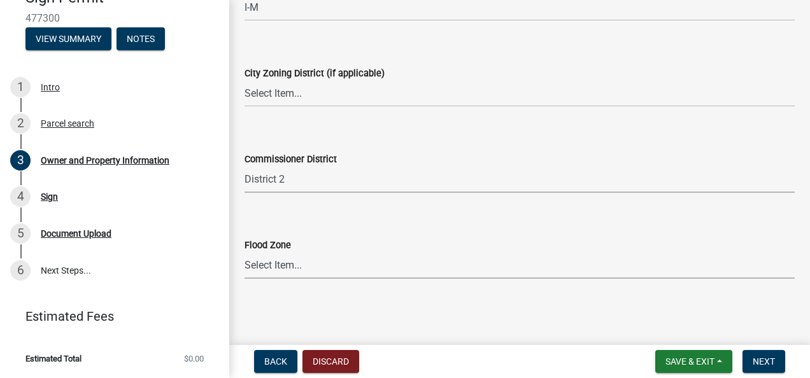
click at [313, 268] on select "Select Item... Zone A Zone V Zone A99 Zone AE Zone AO Zone AH Zone VE Zone AR Z…" at bounding box center [519, 266] width 550 height 26
click at [329, 306] on main "Owner and Property Information share Share Property Information Applicant Name …" at bounding box center [519, 170] width 581 height 340
click at [280, 255] on select "Select Item... Zone A Zone V Zone A99 Zone AE Zone AO Zone AH Zone VE Zone AR Z…" at bounding box center [519, 266] width 550 height 26
click at [269, 256] on select "Select Item... Zone A Zone V Zone A99 Zone AE Zone AO Zone AH Zone VE Zone AR Z…" at bounding box center [519, 266] width 550 height 26
click at [311, 178] on select "Select Item... District 1 District 2 District 3 District 4" at bounding box center [519, 180] width 550 height 26
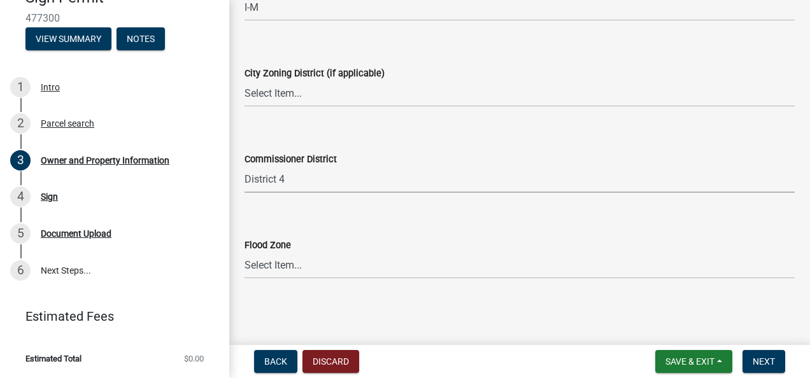
click at [244, 167] on select "Select Item... District 1 District 2 District 3 District 4" at bounding box center [519, 180] width 550 height 26
select select "295c155f-de53-4b68-9fdd-08c8883e9b6f"
click at [293, 269] on select "Select Item... Zone A Zone V Zone A99 Zone AE Zone AO Zone AH Zone VE Zone AR Z…" at bounding box center [519, 266] width 550 height 26
click at [754, 362] on span "Next" at bounding box center [764, 362] width 22 height 10
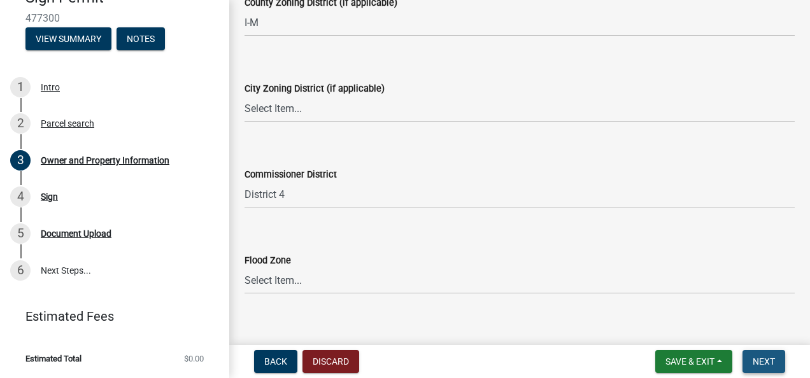
scroll to position [2332, 0]
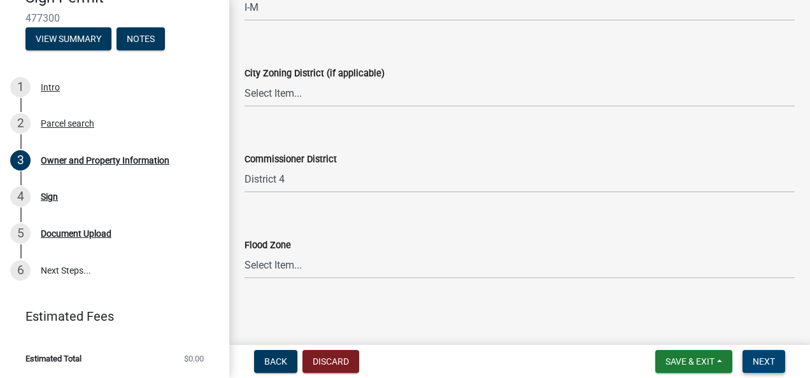
click at [772, 366] on span "Next" at bounding box center [764, 362] width 22 height 10
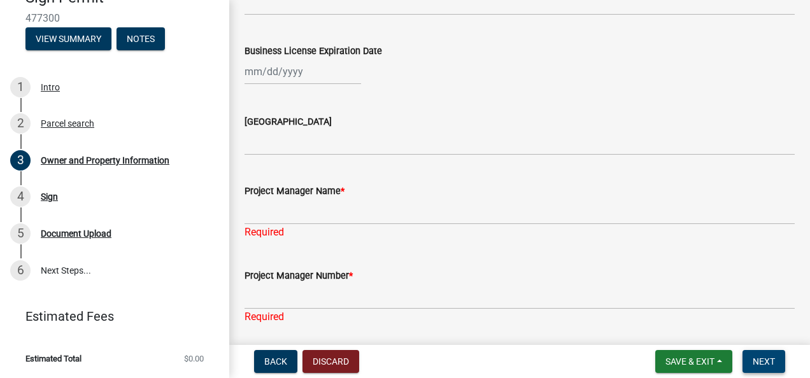
scroll to position [2013, 0]
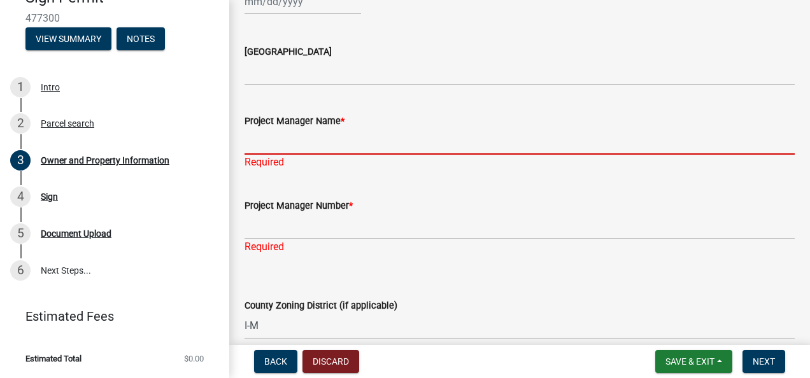
click at [251, 139] on input "Project Manager Name *" at bounding box center [519, 142] width 550 height 26
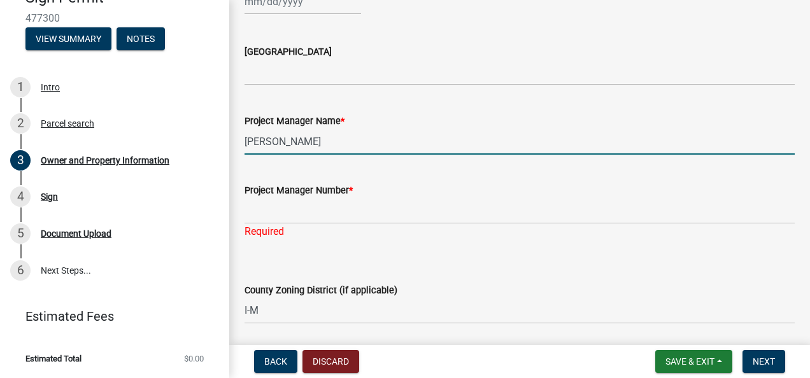
type input "James Conway"
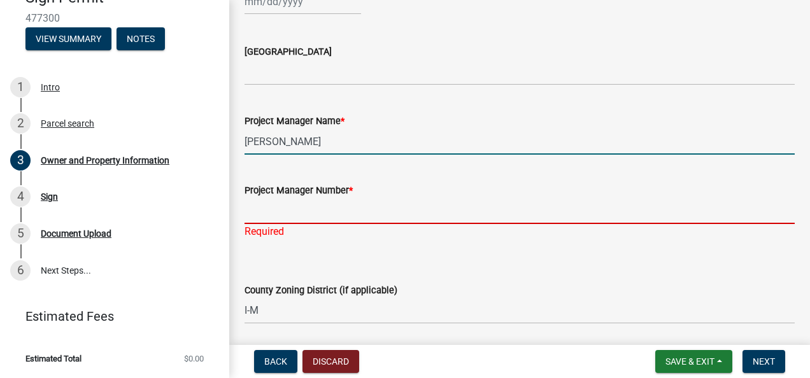
click at [282, 209] on input "Project Manager Number *" at bounding box center [519, 211] width 550 height 26
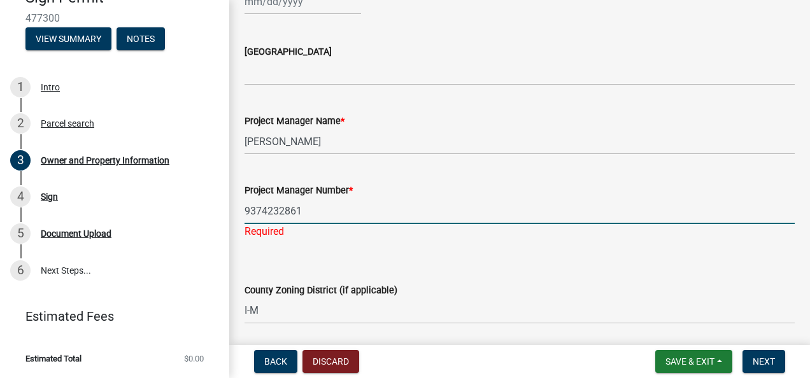
type input "9374232861"
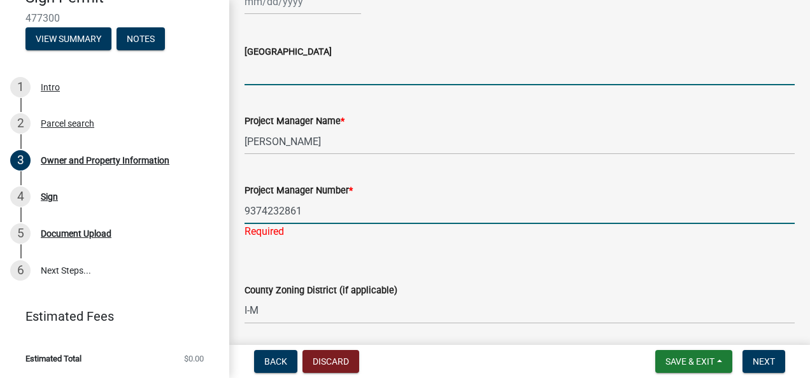
click at [292, 73] on input "Issuing County" at bounding box center [519, 72] width 550 height 26
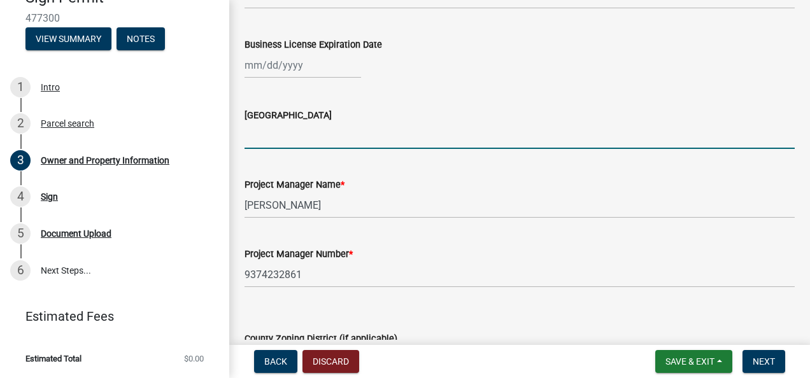
scroll to position [1886, 0]
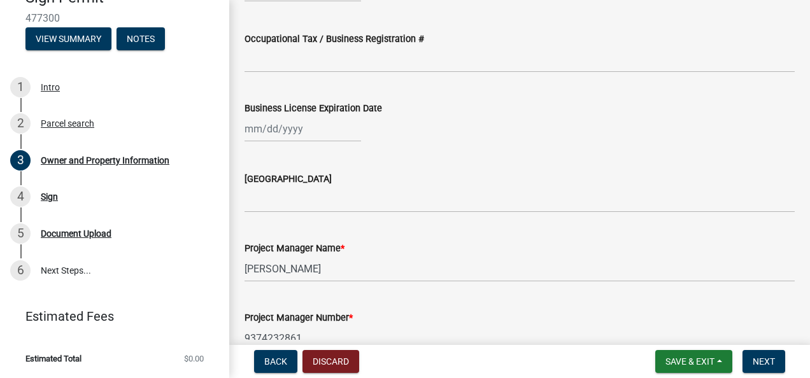
click at [549, 160] on div "Issuing County" at bounding box center [519, 182] width 550 height 59
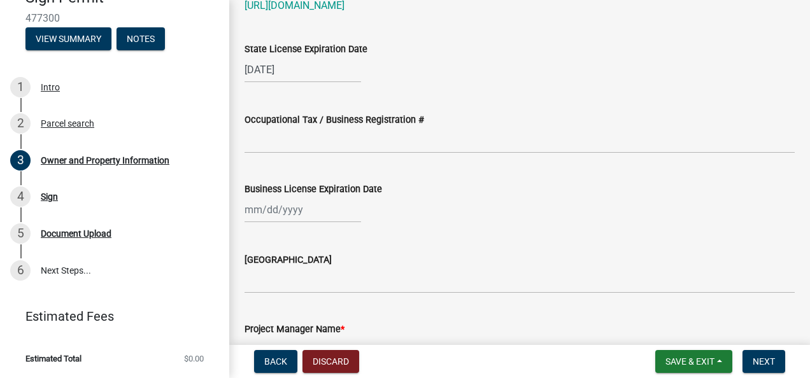
scroll to position [1822, 0]
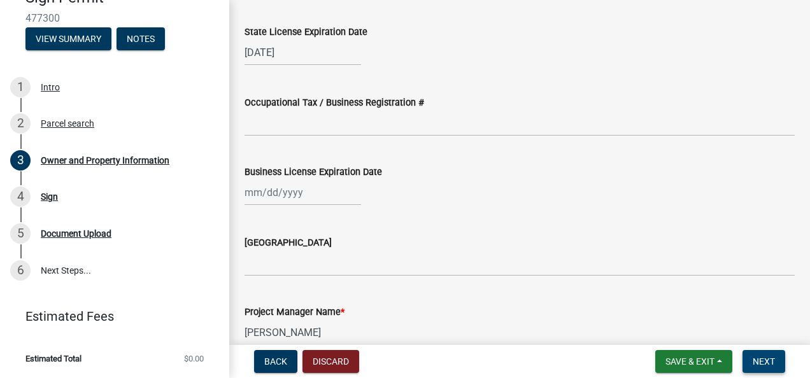
click at [761, 353] on button "Next" at bounding box center [763, 361] width 43 height 23
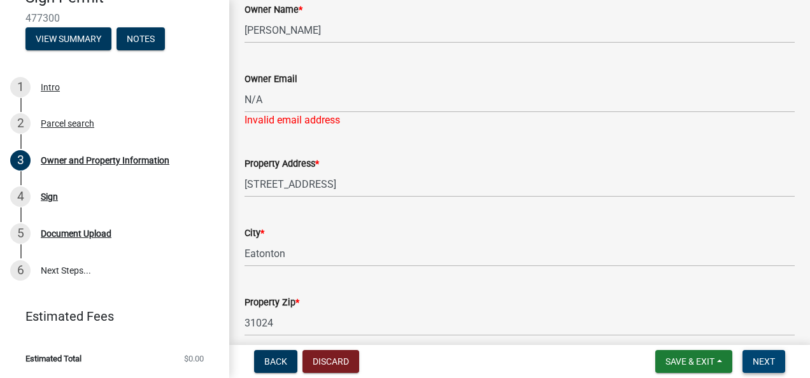
scroll to position [264, 0]
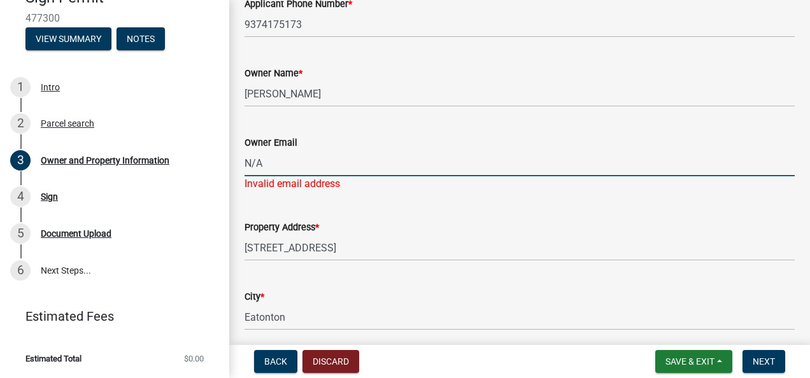
click at [343, 167] on input "N/A" at bounding box center [519, 163] width 550 height 26
drag, startPoint x: 343, startPoint y: 167, endPoint x: 239, endPoint y: 166, distance: 103.1
click at [239, 166] on div "Owner Email N/A Invalid email address" at bounding box center [519, 154] width 569 height 74
click at [758, 364] on span "Next" at bounding box center [764, 362] width 22 height 10
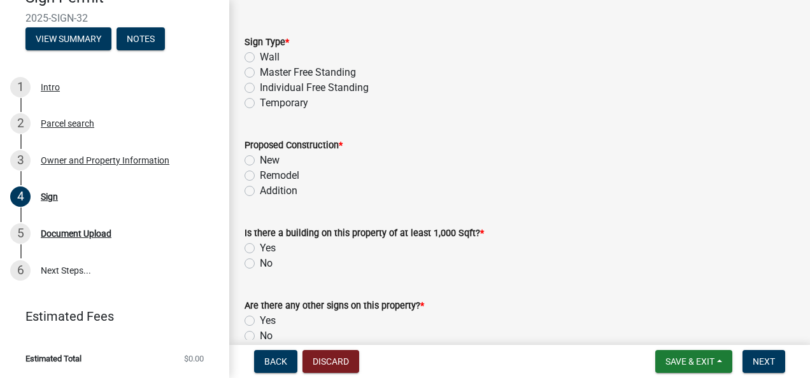
scroll to position [64, 0]
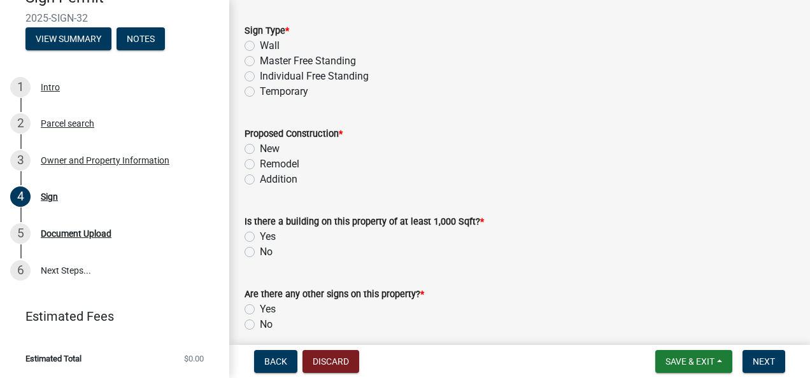
click at [260, 152] on label "New" at bounding box center [270, 148] width 20 height 15
click at [260, 150] on input "New" at bounding box center [264, 145] width 8 height 8
radio input "true"
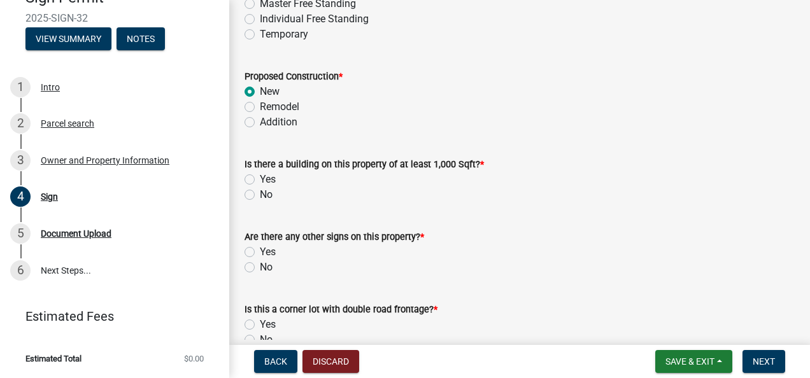
scroll to position [191, 0]
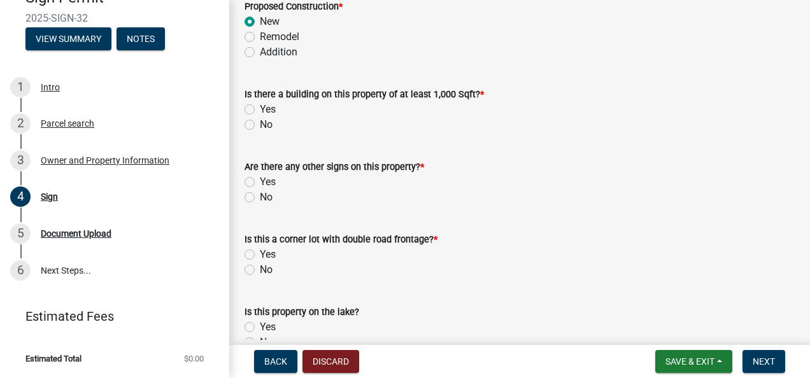
click at [260, 111] on label "Yes" at bounding box center [268, 109] width 16 height 15
click at [260, 110] on input "Yes" at bounding box center [264, 106] width 8 height 8
radio input "true"
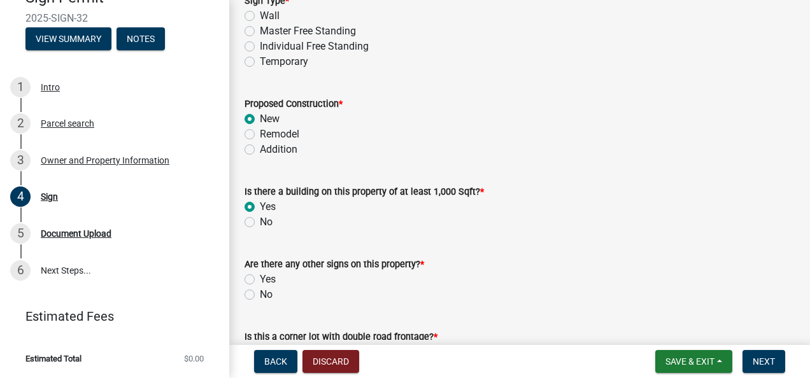
scroll to position [64, 0]
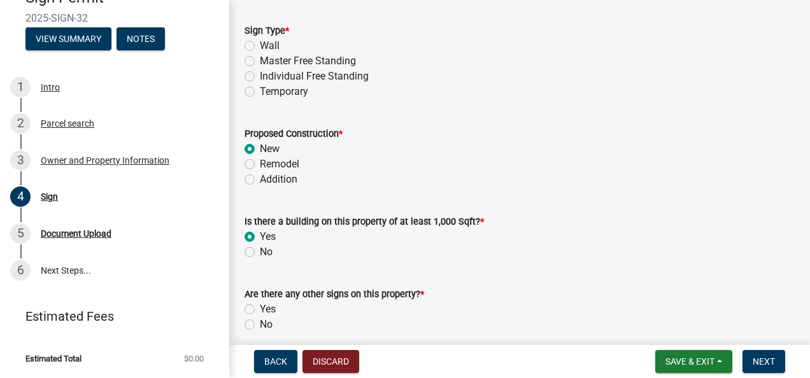
click at [260, 76] on label "Individual Free Standing" at bounding box center [314, 76] width 109 height 15
click at [260, 76] on input "Individual Free Standing" at bounding box center [264, 73] width 8 height 8
radio input "true"
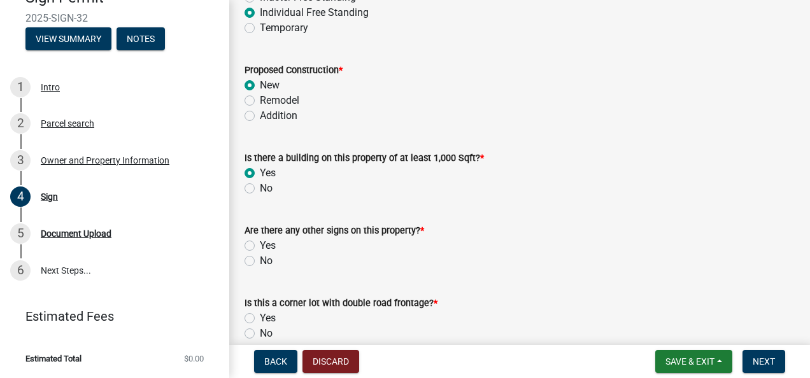
click at [260, 247] on label "Yes" at bounding box center [268, 245] width 16 height 15
click at [260, 246] on input "Yes" at bounding box center [264, 242] width 8 height 8
radio input "true"
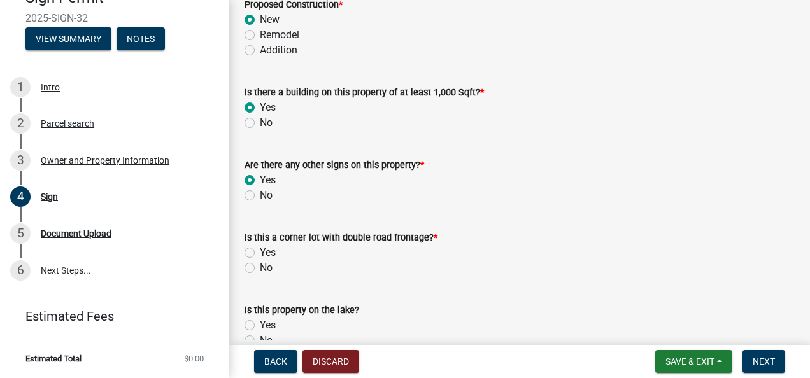
scroll to position [255, 0]
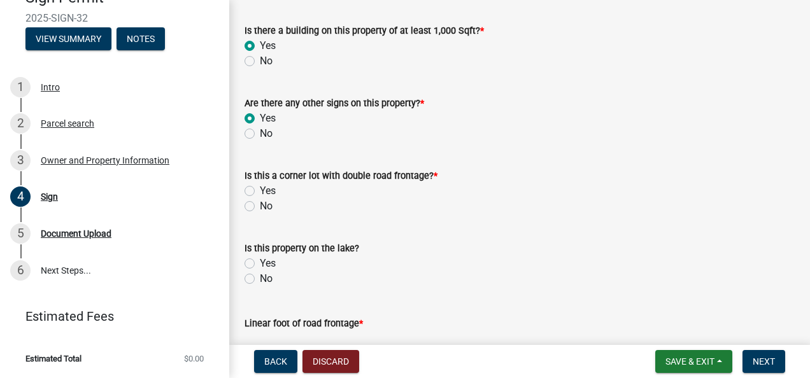
click at [260, 194] on label "Yes" at bounding box center [268, 190] width 16 height 15
click at [260, 192] on input "Yes" at bounding box center [264, 187] width 8 height 8
radio input "true"
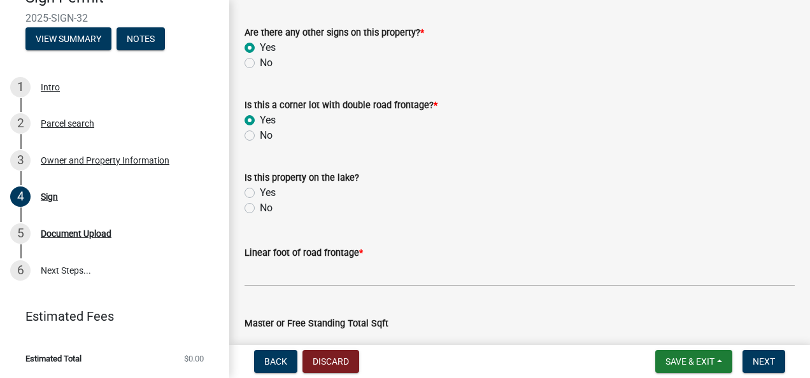
scroll to position [382, 0]
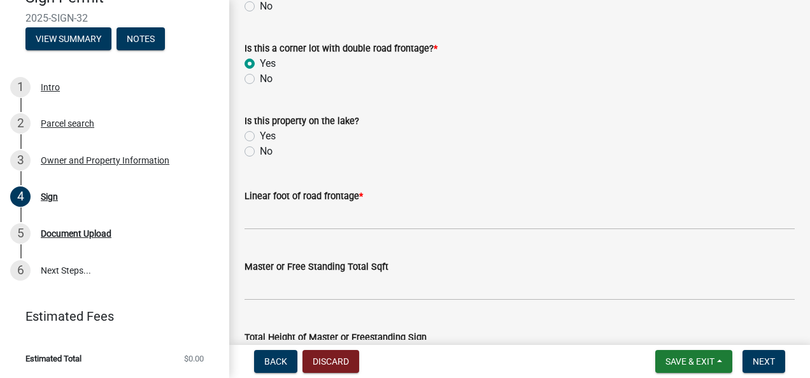
click at [260, 152] on label "No" at bounding box center [266, 151] width 13 height 15
click at [260, 152] on input "No" at bounding box center [264, 148] width 8 height 8
radio input "true"
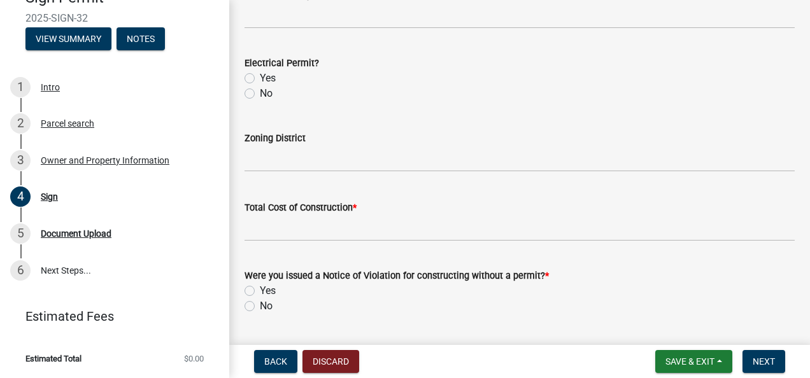
scroll to position [1505, 0]
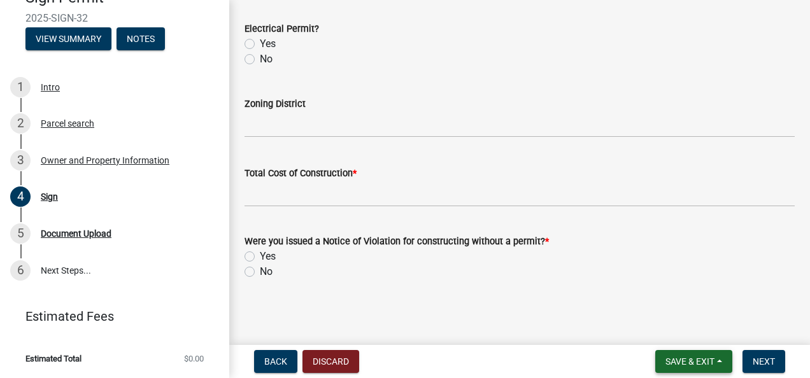
click at [669, 355] on button "Save & Exit" at bounding box center [693, 361] width 77 height 23
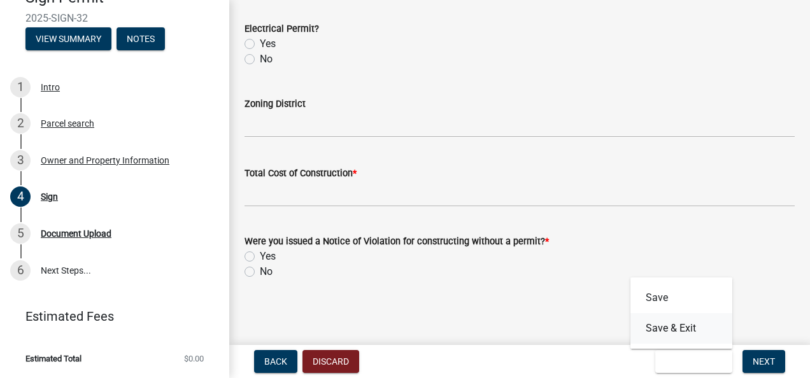
click at [667, 323] on button "Save & Exit" at bounding box center [681, 328] width 102 height 31
